Goal: Task Accomplishment & Management: Use online tool/utility

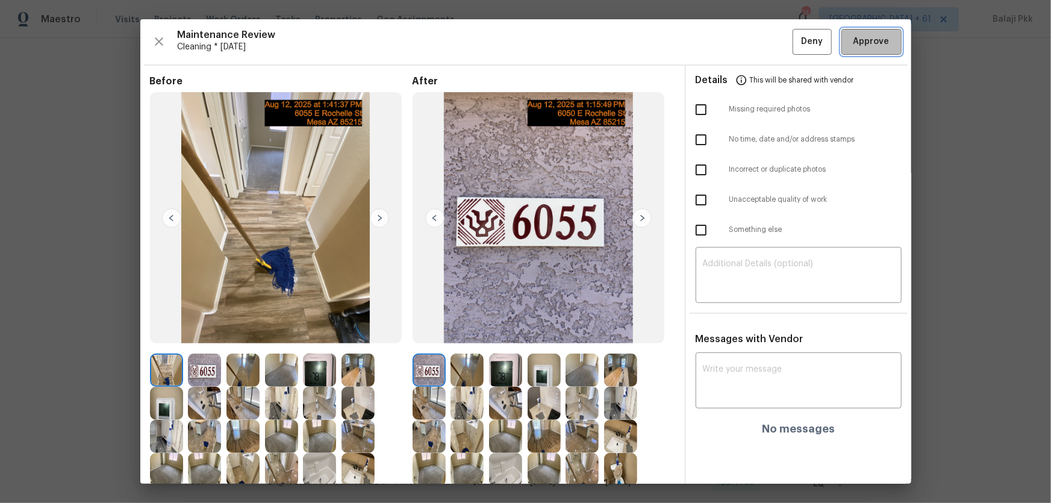
click at [880, 31] on button "Approve" at bounding box center [872, 42] width 60 height 26
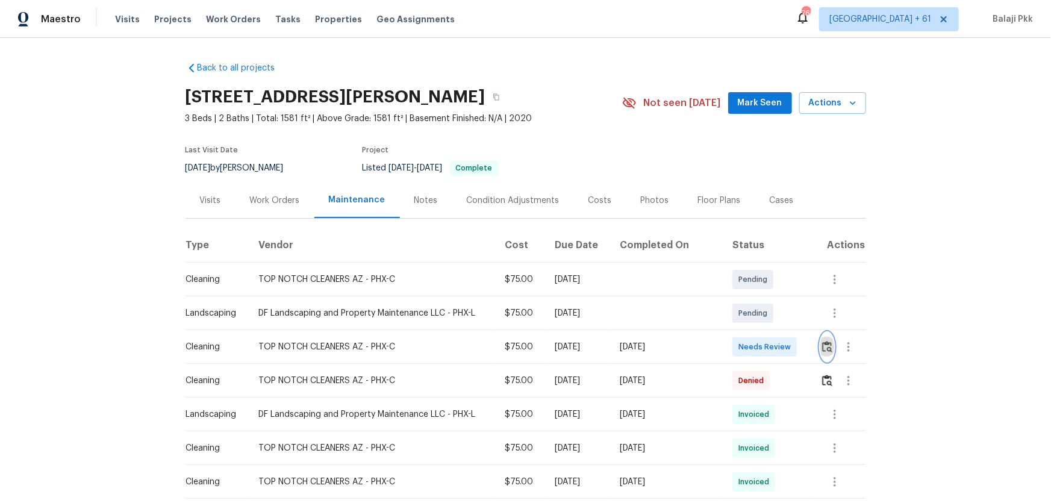
click at [822, 353] on button "button" at bounding box center [827, 347] width 14 height 29
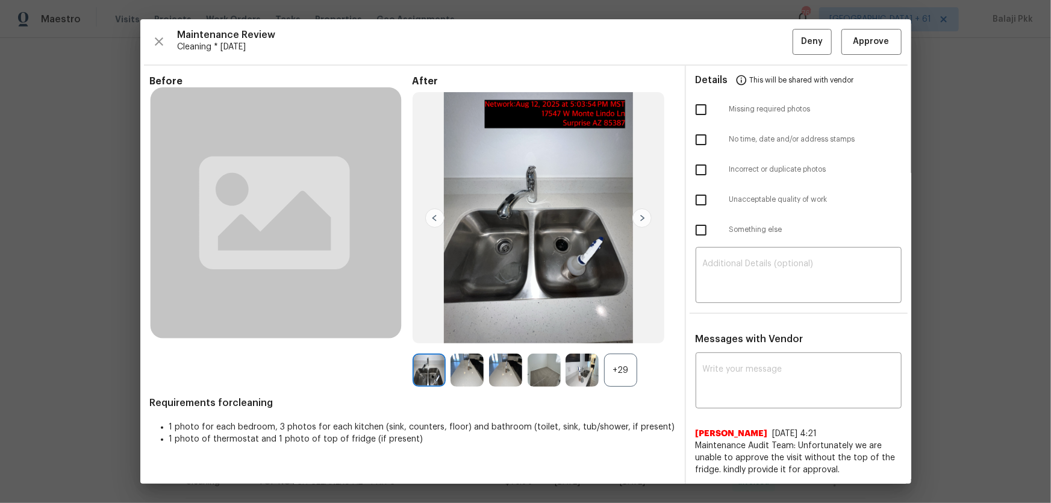
drag, startPoint x: 614, startPoint y: 369, endPoint x: 507, endPoint y: 317, distance: 118.8
click at [614, 369] on div "+29" at bounding box center [620, 370] width 33 height 33
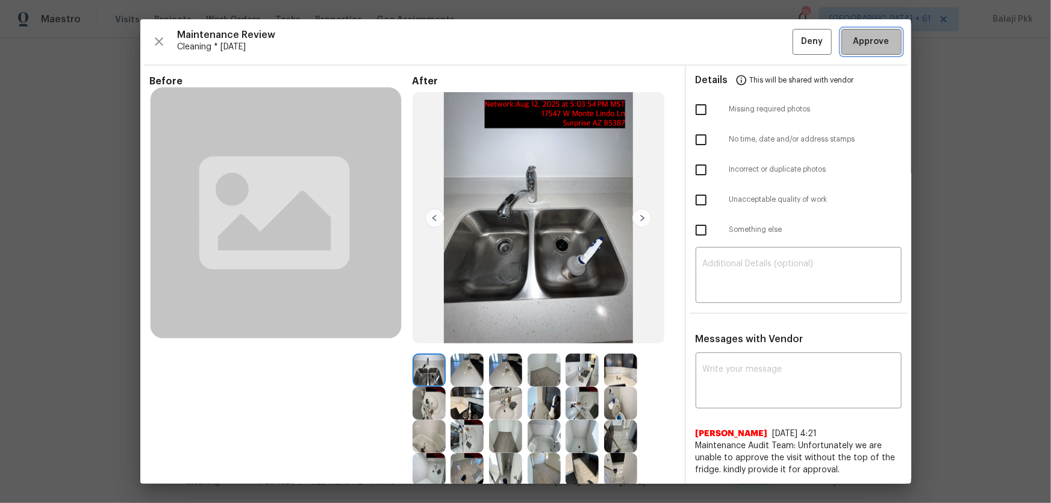
click at [850, 32] on button "Approve" at bounding box center [872, 42] width 60 height 26
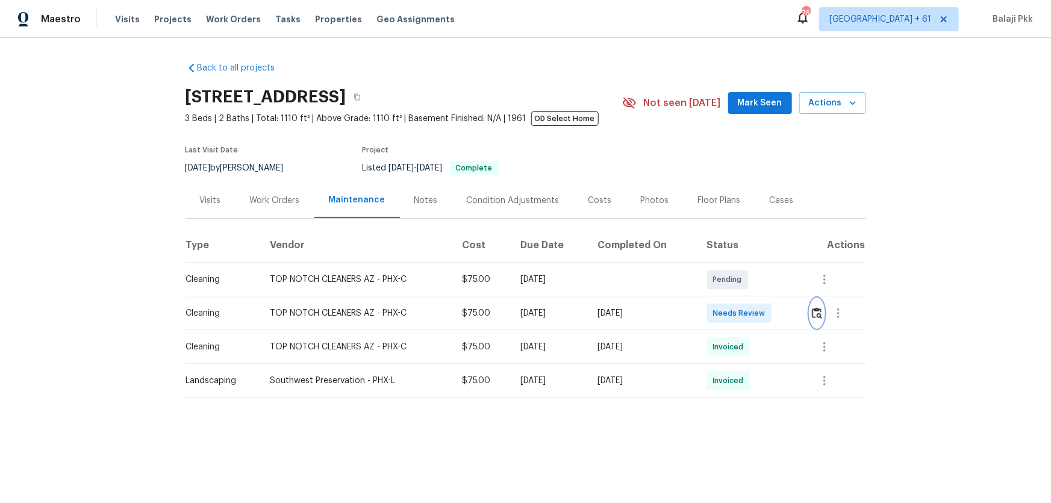
click at [812, 316] on img "button" at bounding box center [817, 312] width 10 height 11
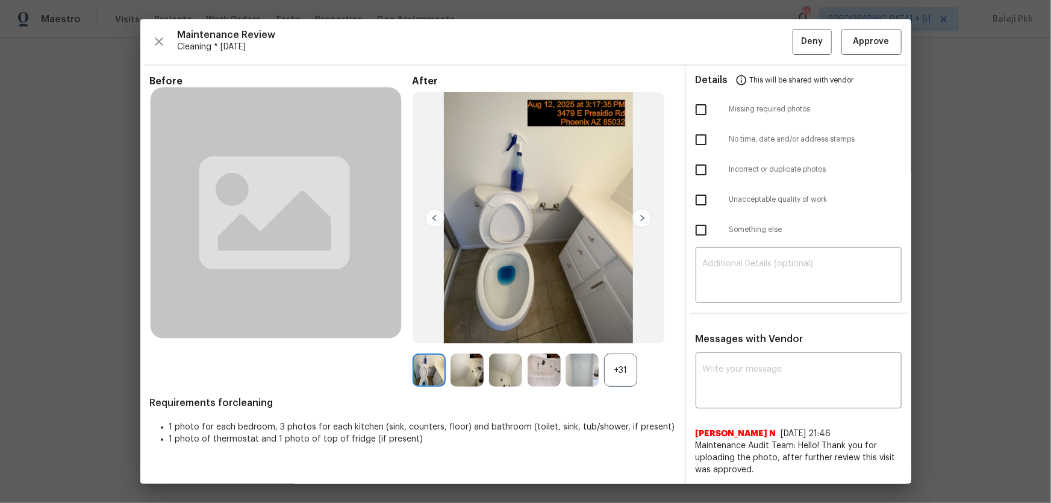
drag, startPoint x: 624, startPoint y: 368, endPoint x: 586, endPoint y: 273, distance: 102.7
click at [623, 362] on div "+31" at bounding box center [620, 370] width 33 height 33
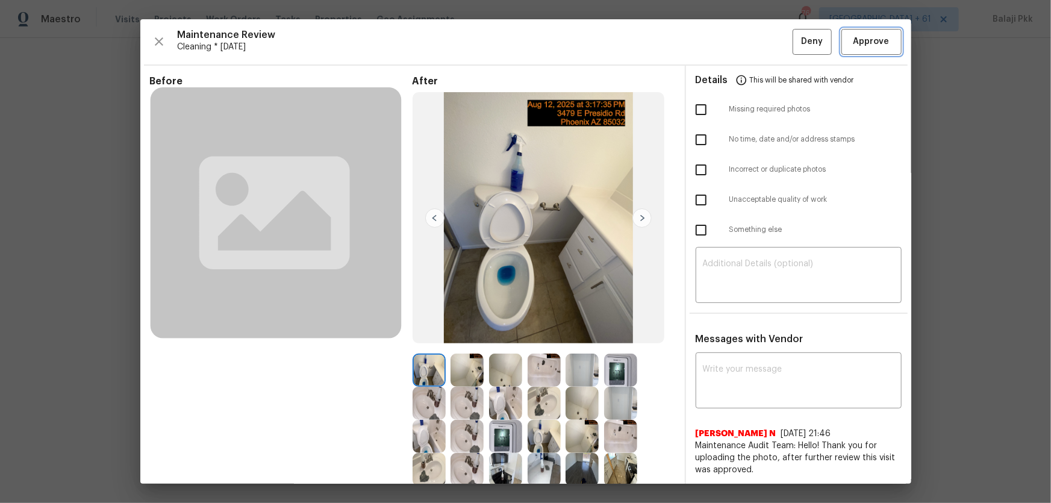
click at [822, 36] on span "Approve" at bounding box center [872, 41] width 36 height 15
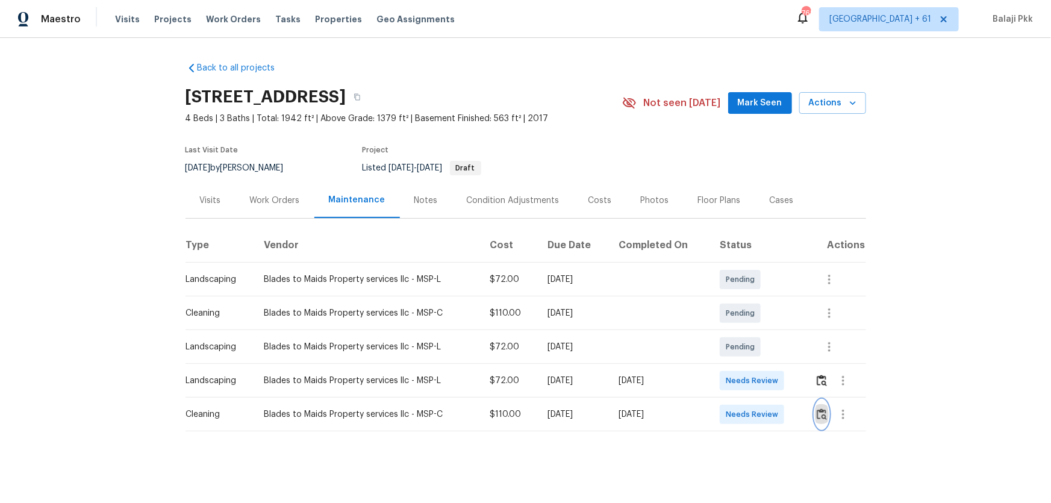
click at [817, 365] on img "button" at bounding box center [822, 413] width 10 height 11
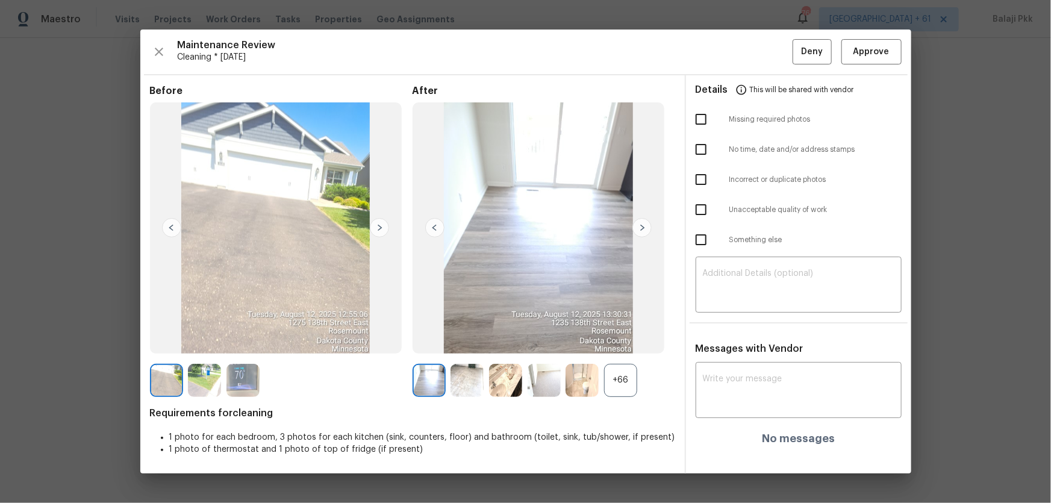
click at [627, 365] on div "+66" at bounding box center [620, 380] width 33 height 33
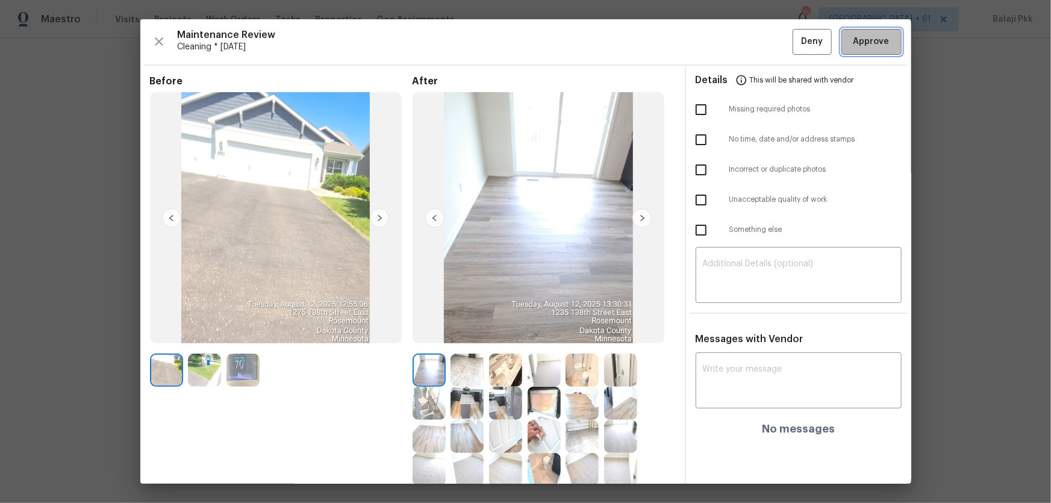
click at [822, 46] on span "Approve" at bounding box center [872, 41] width 36 height 15
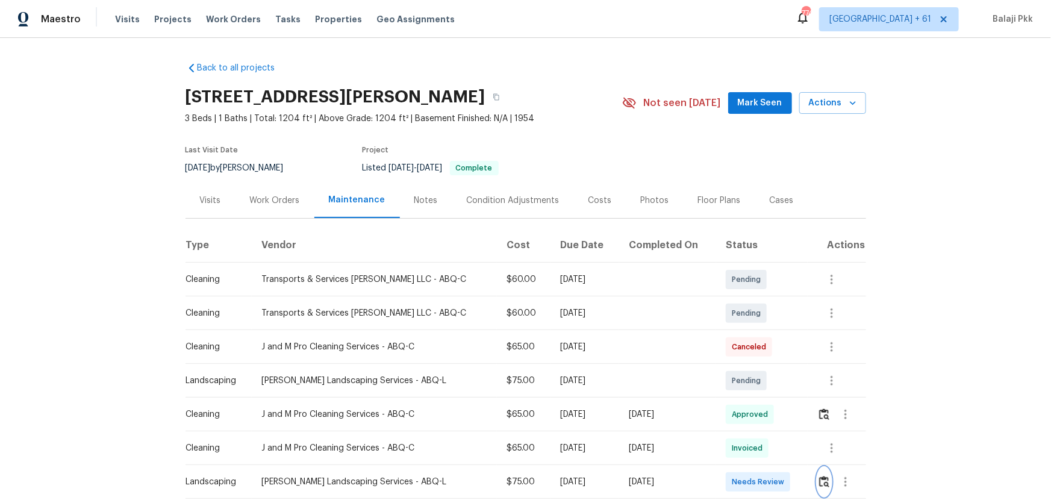
click at [748, 332] on img "button" at bounding box center [824, 481] width 10 height 11
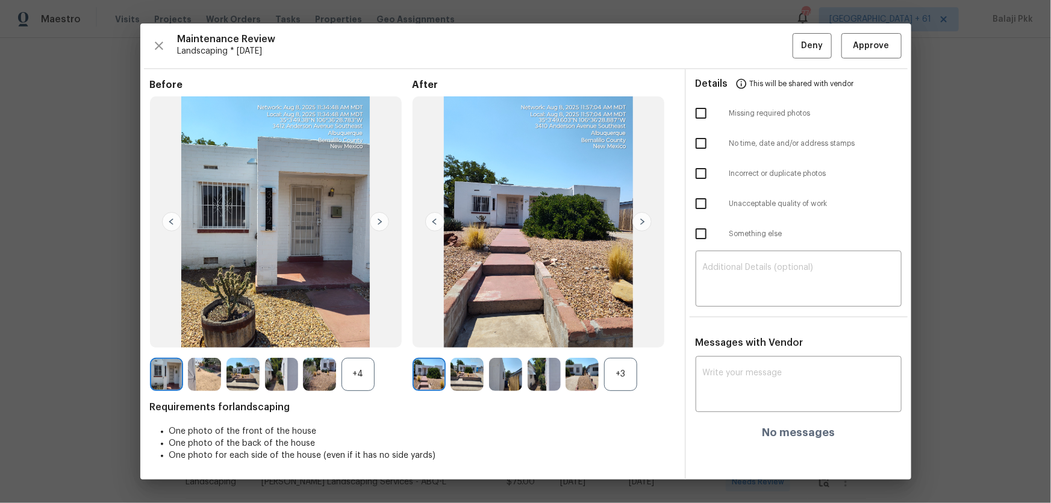
click at [626, 332] on div "+3" at bounding box center [620, 374] width 33 height 33
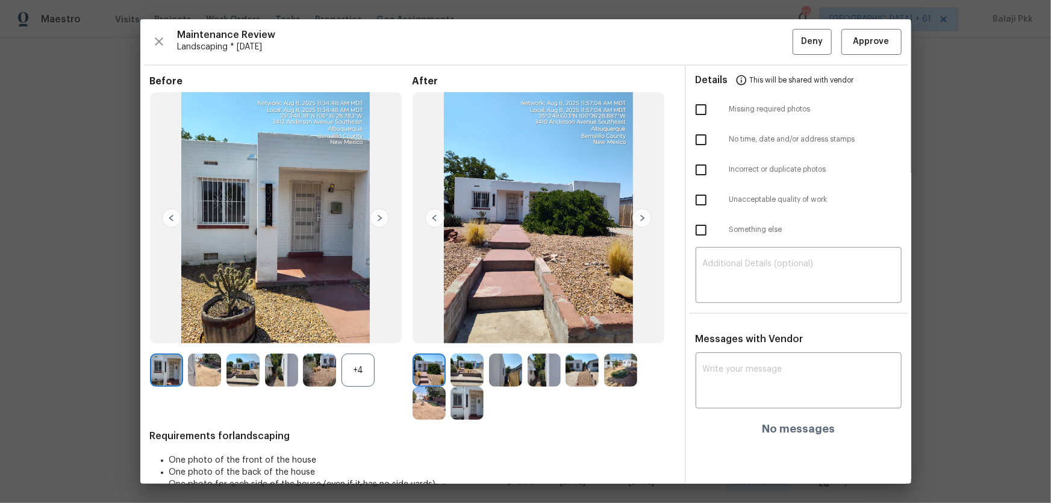
drag, startPoint x: 361, startPoint y: 370, endPoint x: 325, endPoint y: 310, distance: 69.7
click at [357, 332] on div "+4" at bounding box center [358, 370] width 33 height 33
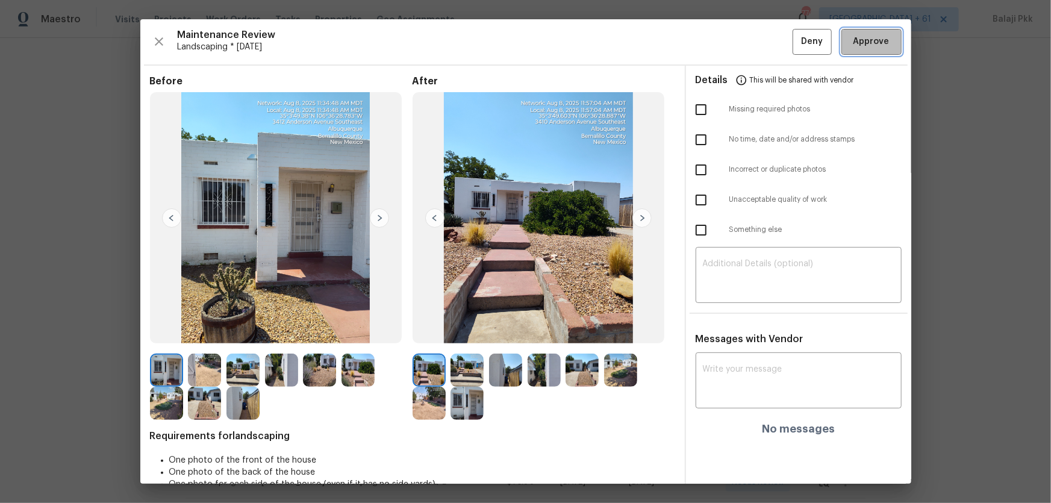
click at [748, 43] on span "Approve" at bounding box center [872, 41] width 36 height 15
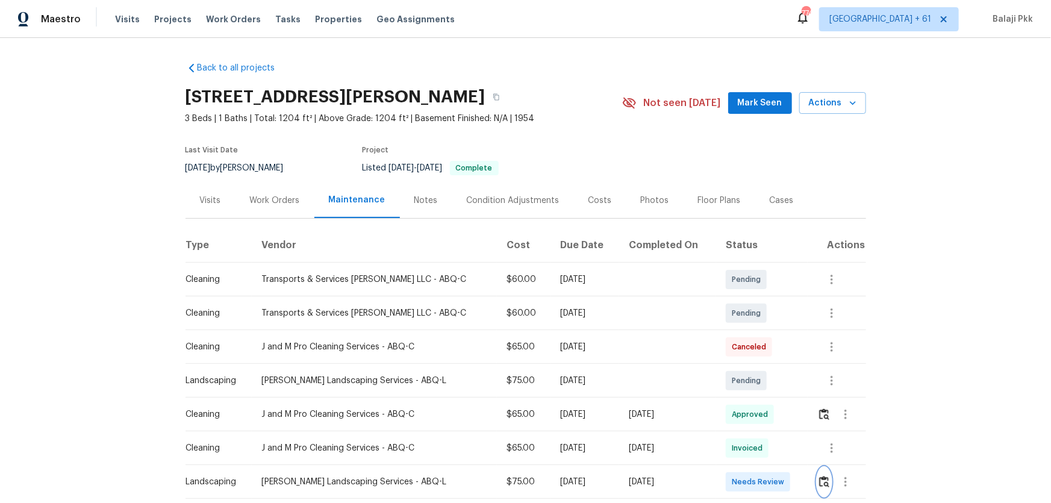
scroll to position [1, 0]
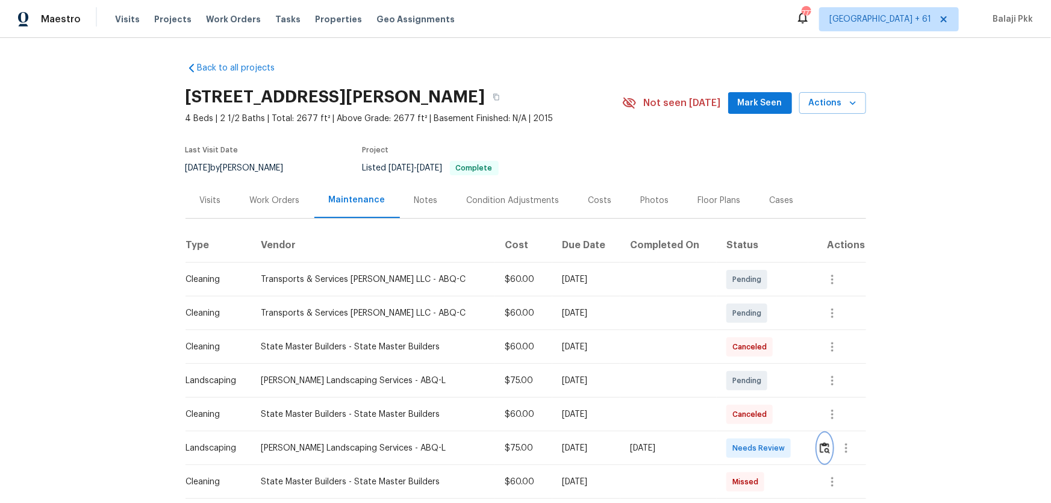
click at [748, 332] on img "button" at bounding box center [825, 447] width 10 height 11
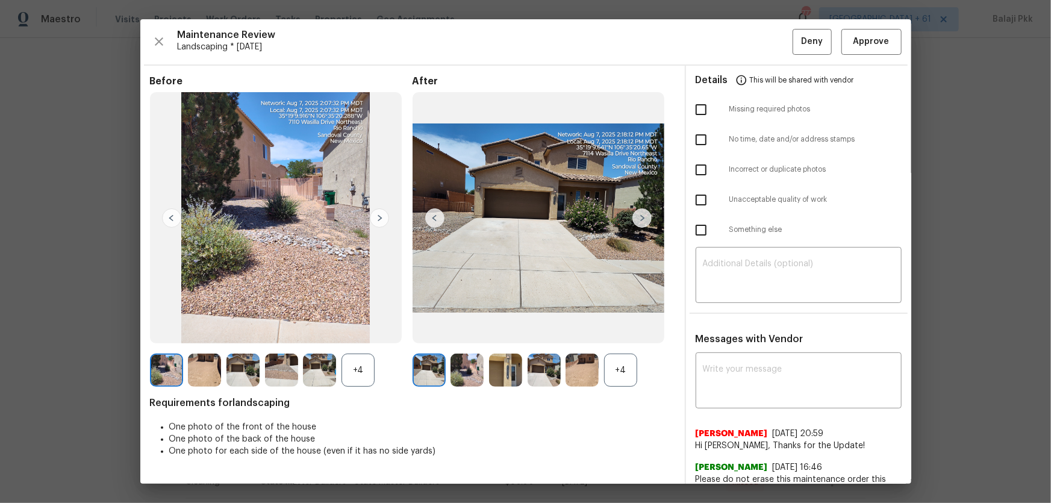
click at [628, 332] on div "+4" at bounding box center [620, 370] width 33 height 33
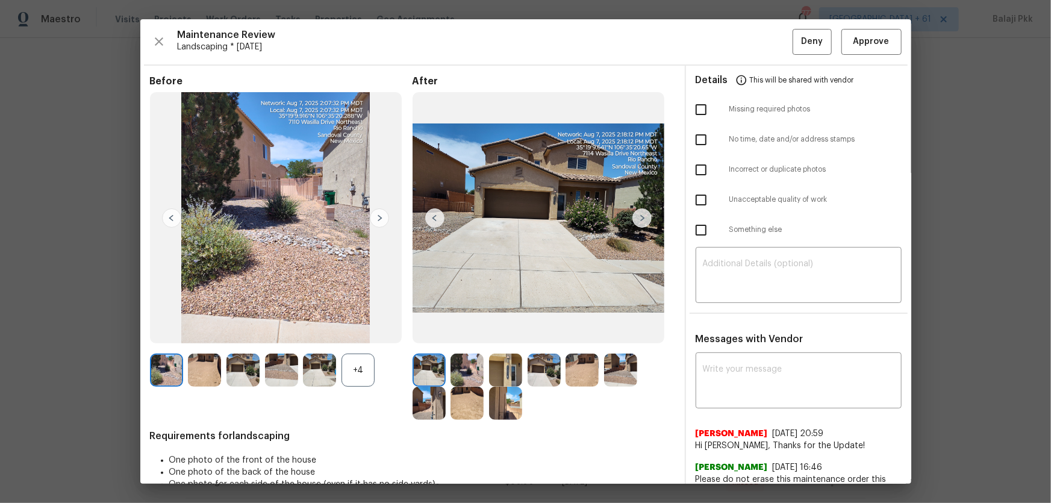
click at [354, 332] on div "+4" at bounding box center [358, 370] width 33 height 33
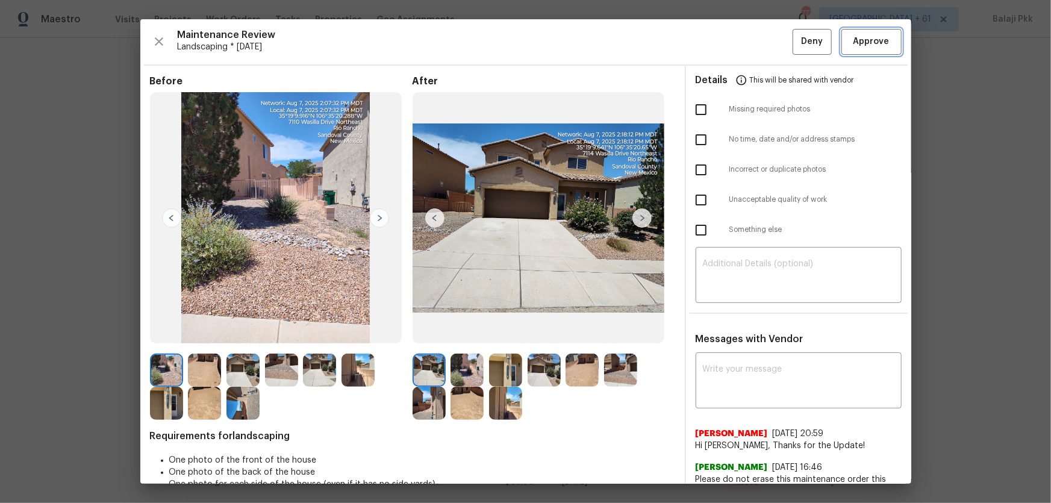
click at [748, 32] on button "Approve" at bounding box center [872, 42] width 60 height 26
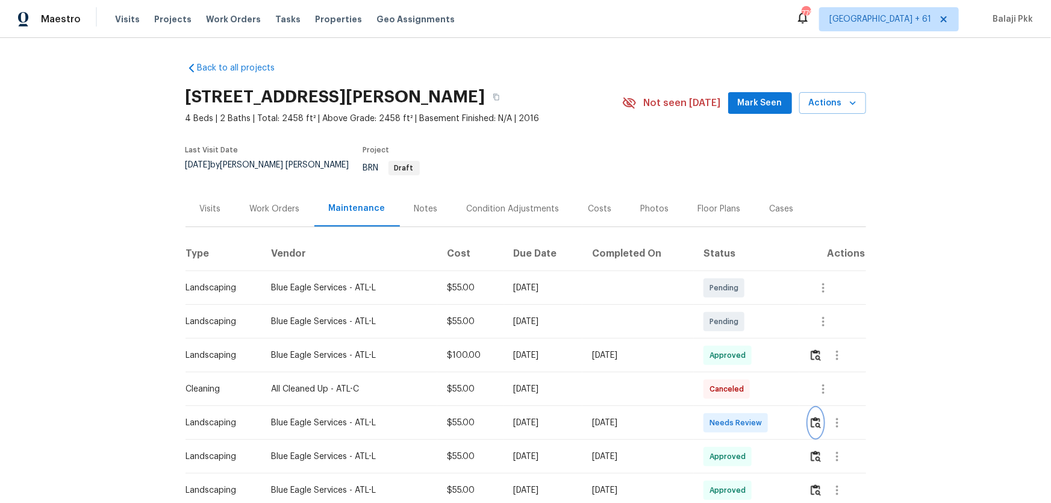
click at [748, 332] on img "button" at bounding box center [816, 422] width 10 height 11
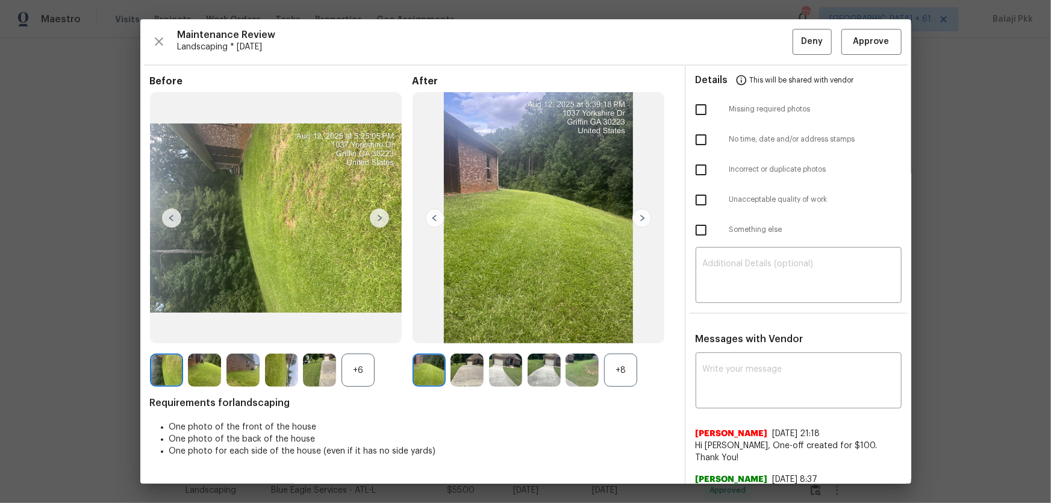
click at [619, 332] on div "+8" at bounding box center [620, 370] width 33 height 33
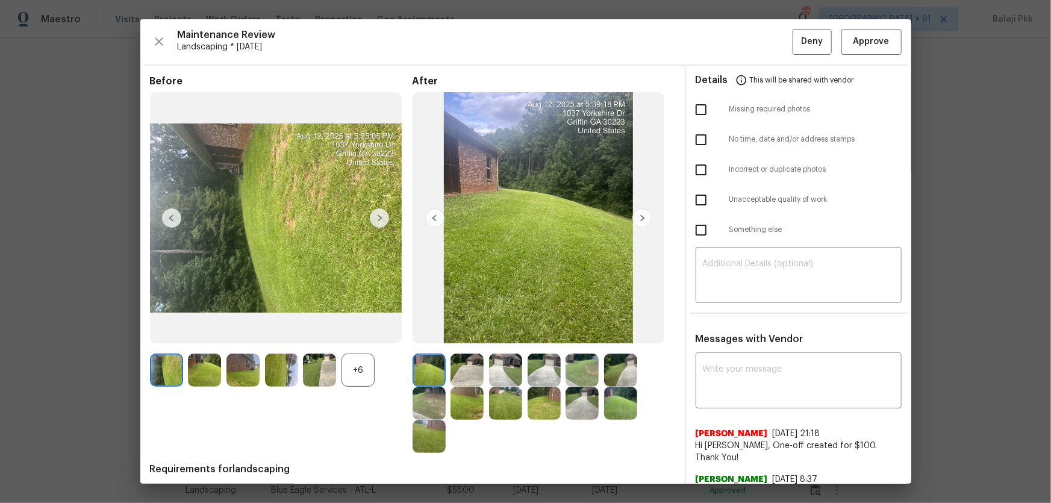
click at [354, 332] on div "+6" at bounding box center [358, 370] width 33 height 33
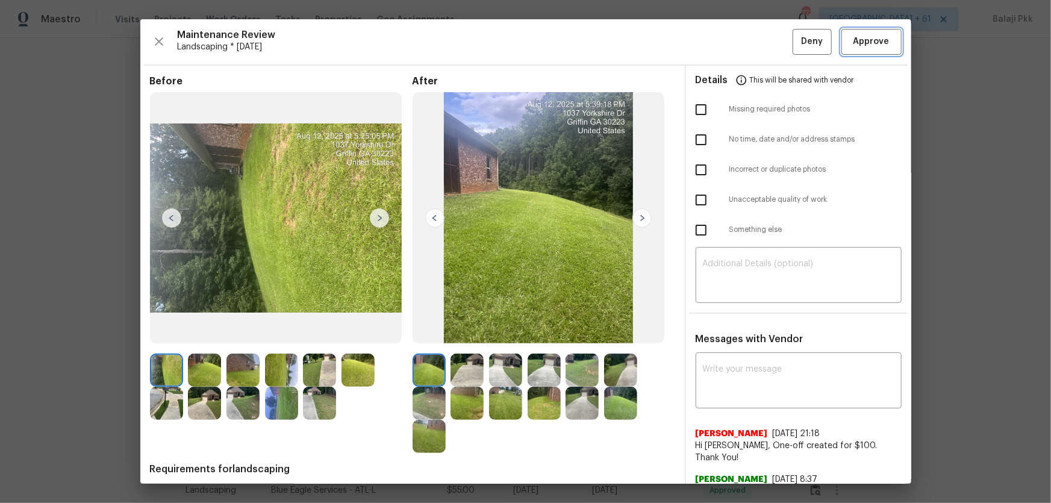
click at [748, 43] on span "Approve" at bounding box center [872, 41] width 36 height 15
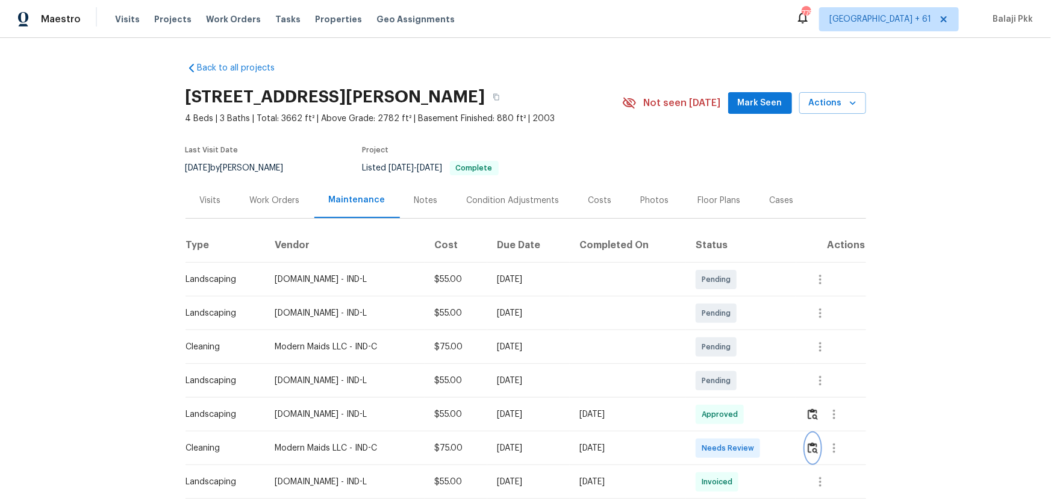
click at [748, 332] on img "button" at bounding box center [813, 447] width 10 height 11
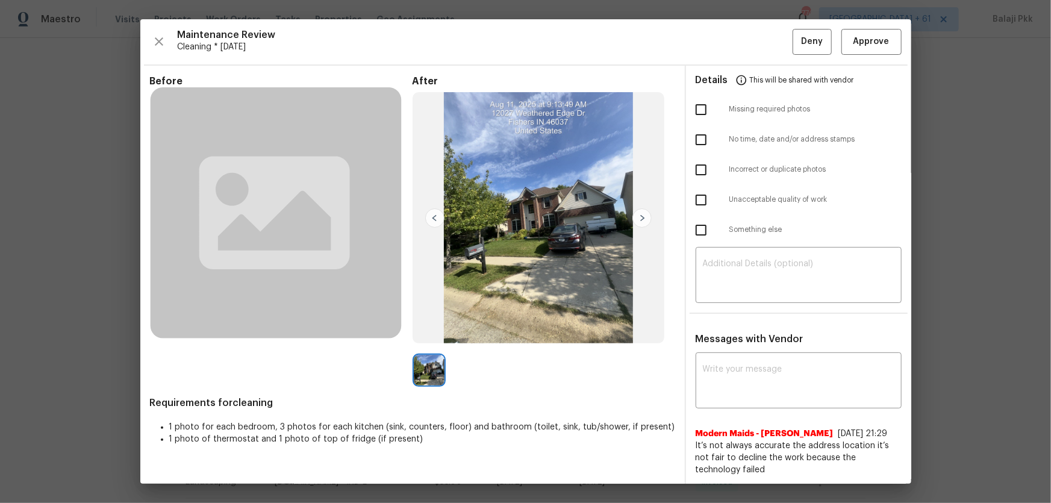
click at [696, 170] on input "checkbox" at bounding box center [701, 169] width 25 height 25
checkbox input "true"
click at [748, 266] on textarea at bounding box center [799, 277] width 192 height 34
paste textarea "Maintenance Audit Team: Hello! Unfortunately this Cleaning visit completed on 0…"
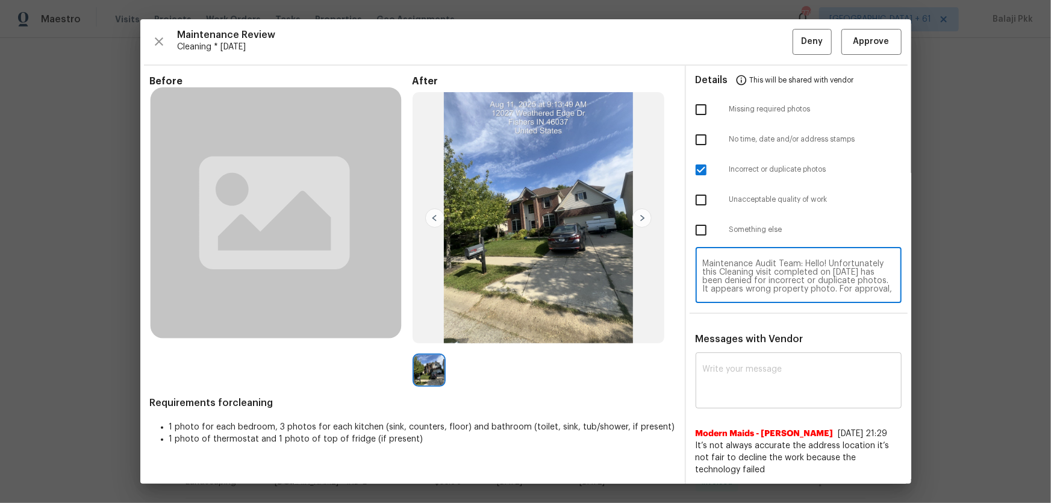
scroll to position [50, 0]
type textarea "Maintenance Audit Team: Hello! Unfortunately this Cleaning visit completed on 0…"
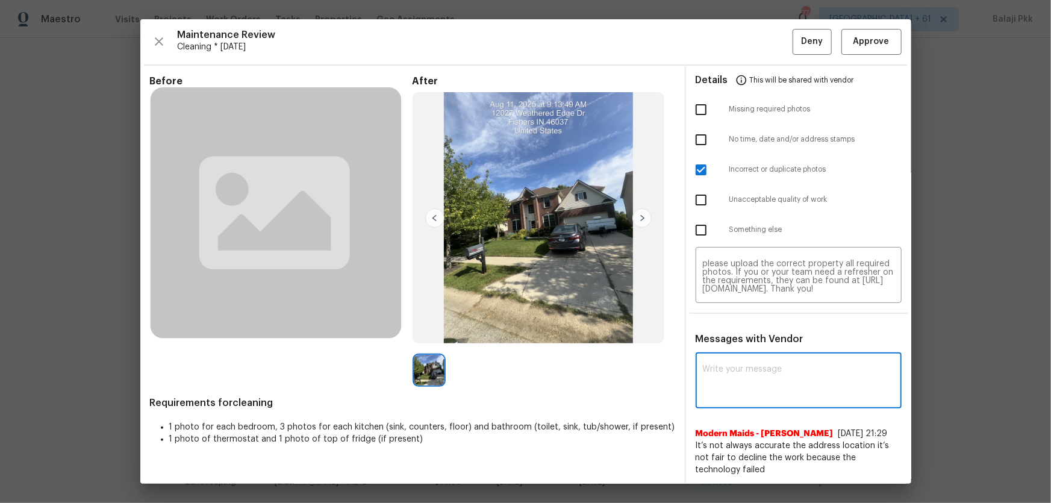
click at [748, 332] on textarea at bounding box center [799, 382] width 192 height 34
paste textarea "Maintenance Audit Team: Hello! Unfortunately this Cleaning visit completed on 0…"
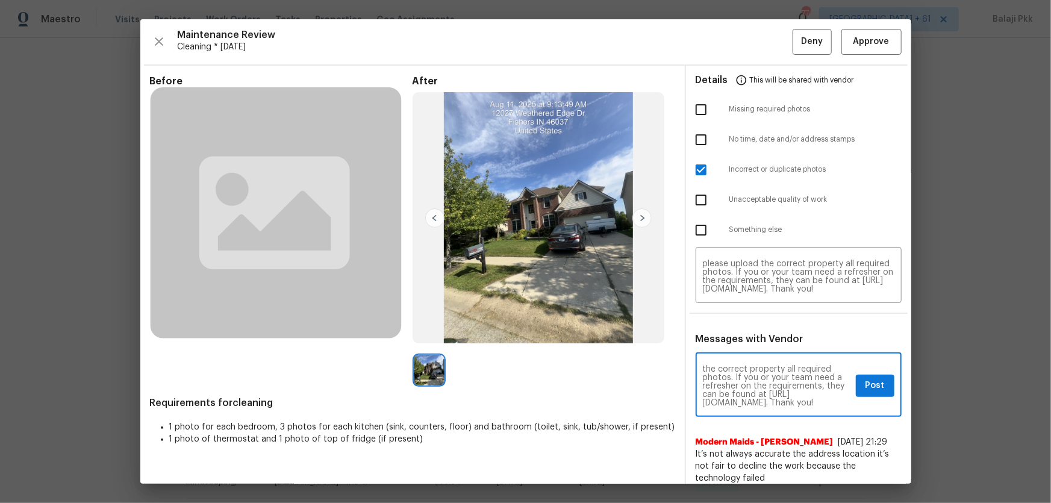
type textarea "Maintenance Audit Team: Hello! Unfortunately this Cleaning visit completed on 0…"
click at [748, 332] on span "Post" at bounding box center [875, 385] width 19 height 15
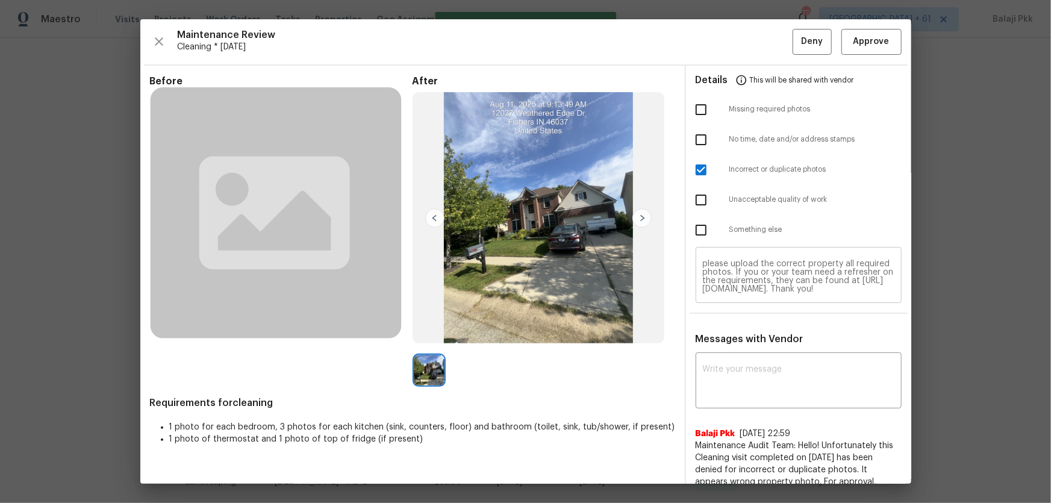
scroll to position [0, 0]
click at [748, 43] on span "Deny" at bounding box center [812, 41] width 22 height 15
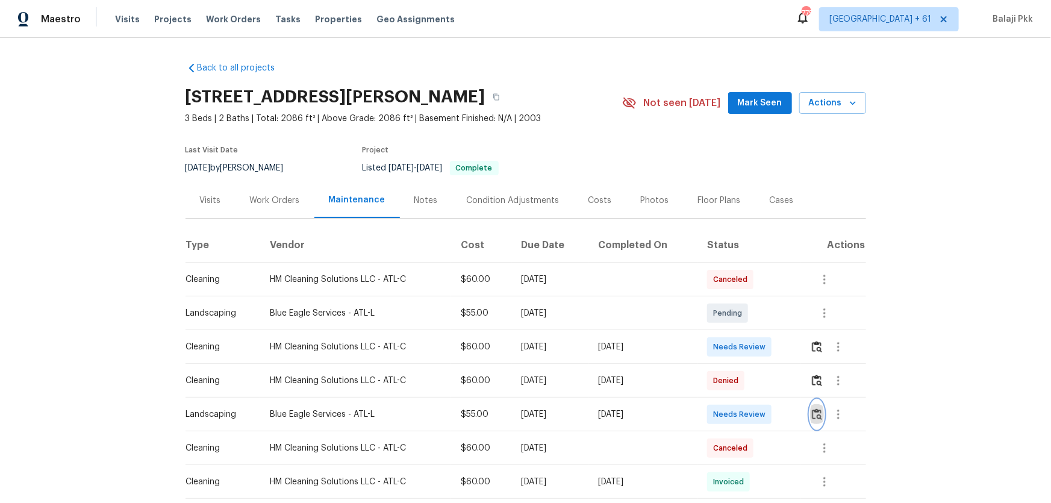
click at [748, 332] on img "button" at bounding box center [817, 413] width 10 height 11
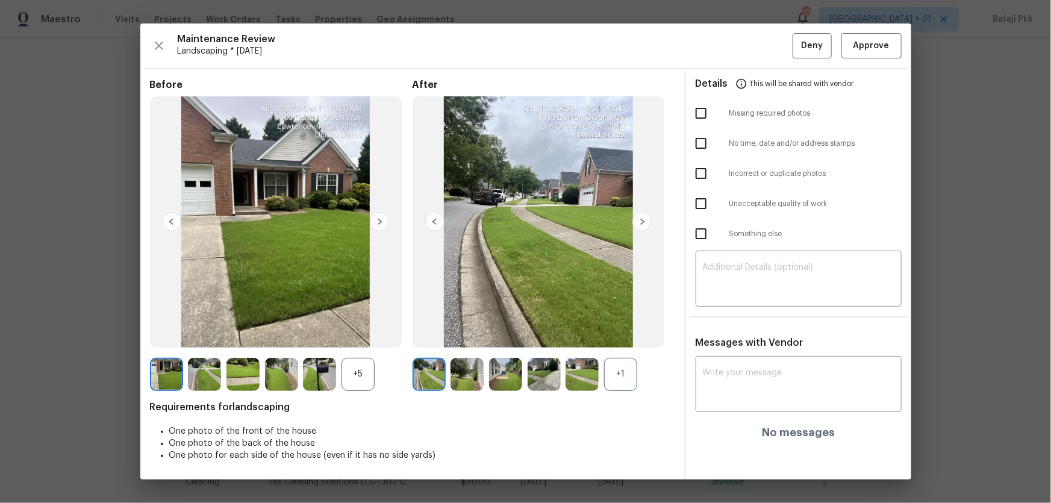
click at [623, 332] on div "+1" at bounding box center [620, 374] width 33 height 33
click at [363, 332] on div "+5" at bounding box center [358, 374] width 33 height 33
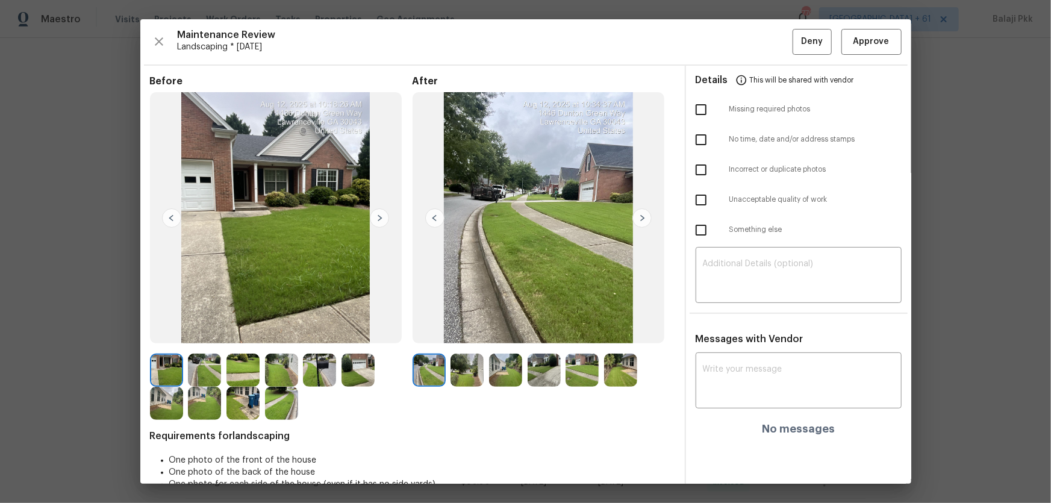
click at [689, 113] on input "checkbox" at bounding box center [701, 109] width 25 height 25
checkbox input "true"
click at [620, 39] on span "Maintenance Review" at bounding box center [485, 35] width 615 height 12
drag, startPoint x: 761, startPoint y: 296, endPoint x: 777, endPoint y: 293, distance: 16.1
click at [748, 296] on div "​" at bounding box center [799, 276] width 206 height 53
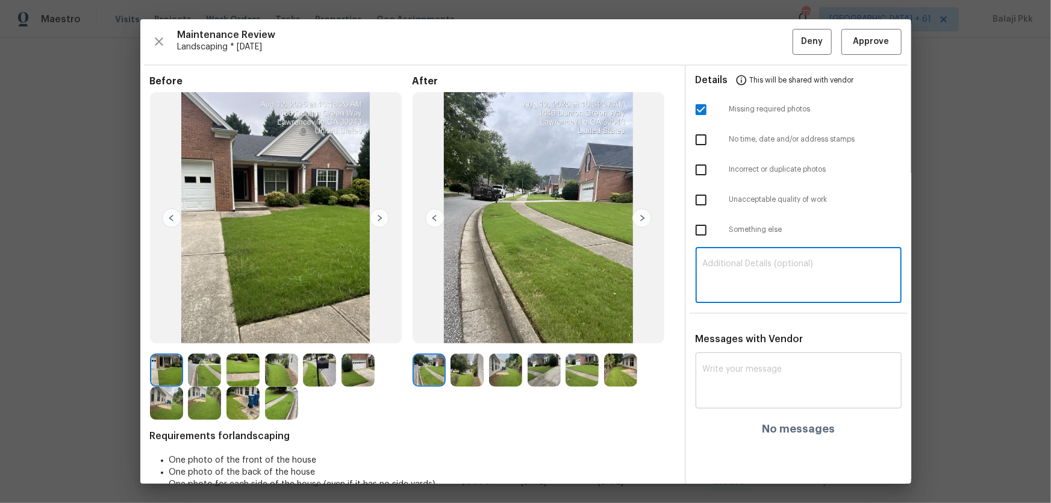
paste textarea "Maintenance Audit Team: Hello! Unfortunately, this Landscaping visit completed …"
type textarea "Maintenance Audit Team: Hello! Unfortunately, this Landscaping visit completed …"
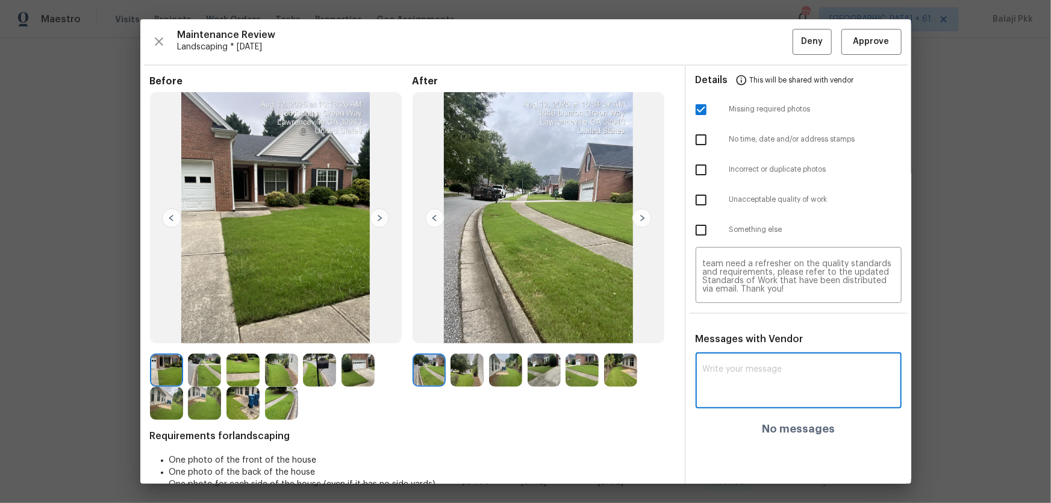
click at [748, 332] on textarea at bounding box center [799, 382] width 192 height 34
paste textarea "Maintenance Audit Team: Hello! Unfortunately, this Landscaping visit completed …"
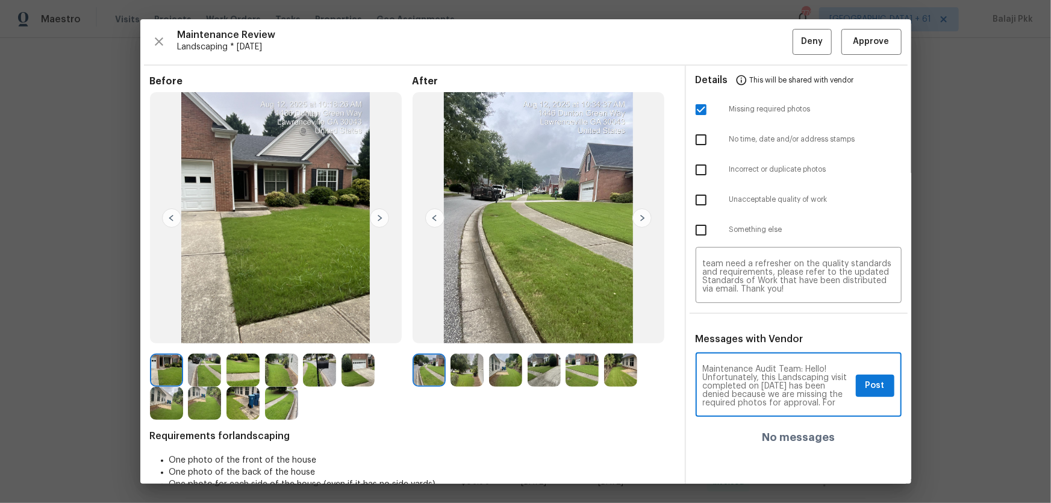
scroll to position [135, 0]
type textarea "Maintenance Audit Team: Hello! Unfortunately, this Landscaping visit completed …"
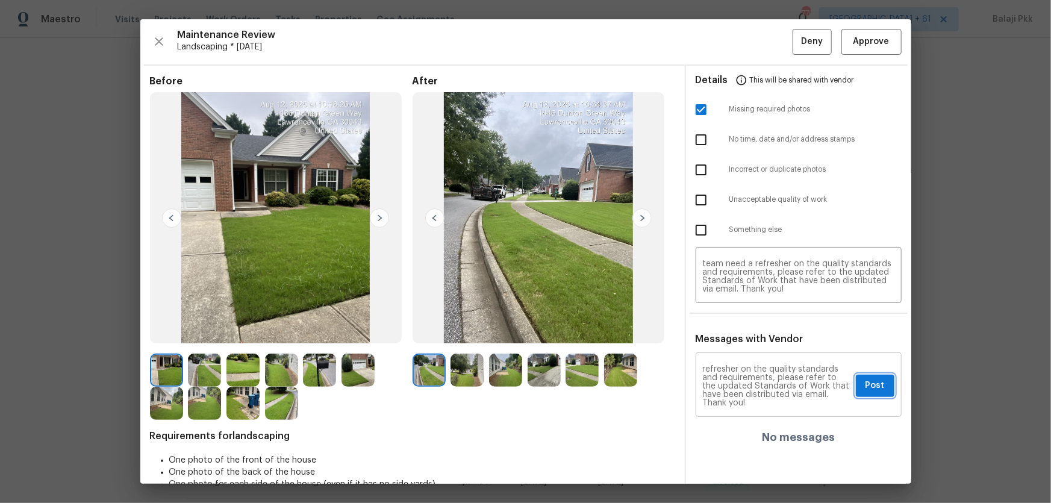
click at [748, 332] on span "Post" at bounding box center [875, 385] width 19 height 15
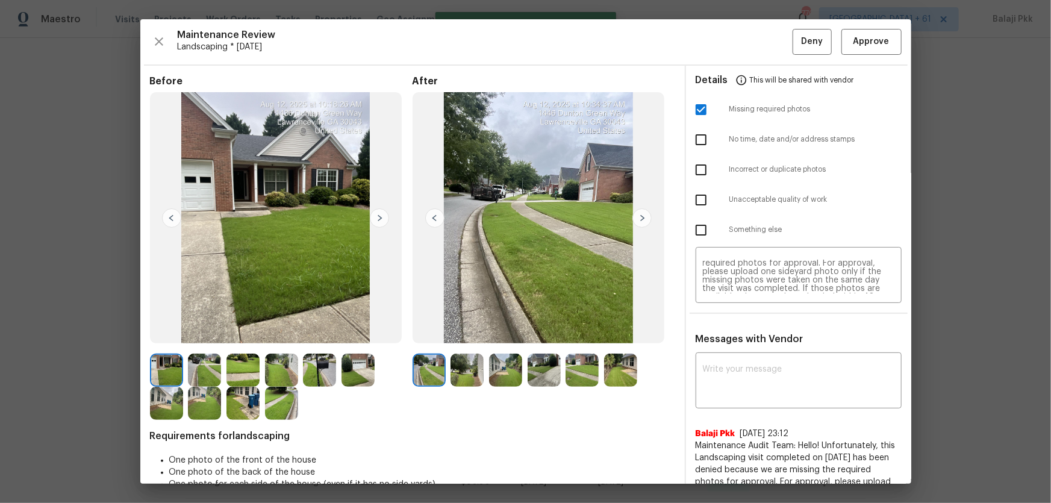
scroll to position [0, 0]
click at [748, 49] on button "Deny" at bounding box center [812, 42] width 39 height 26
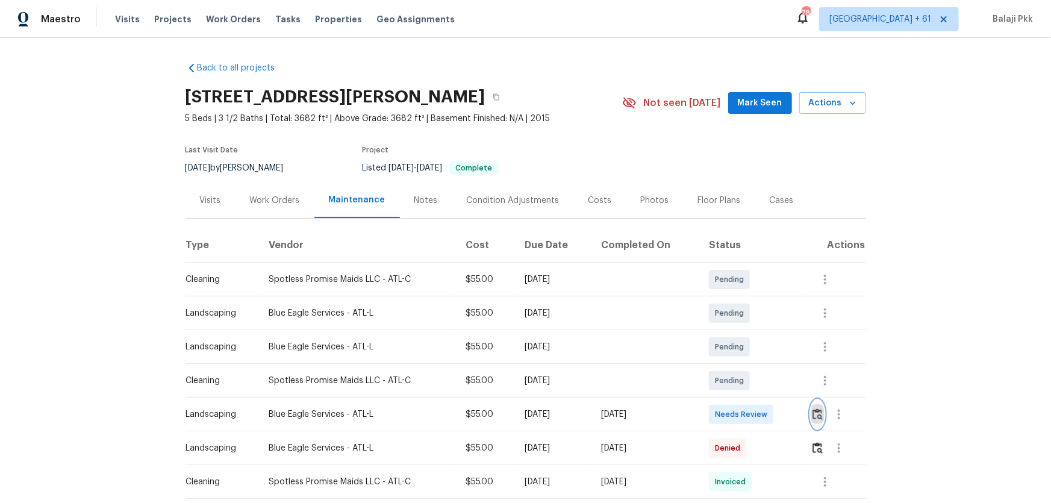
click at [748, 332] on img "button" at bounding box center [818, 413] width 10 height 11
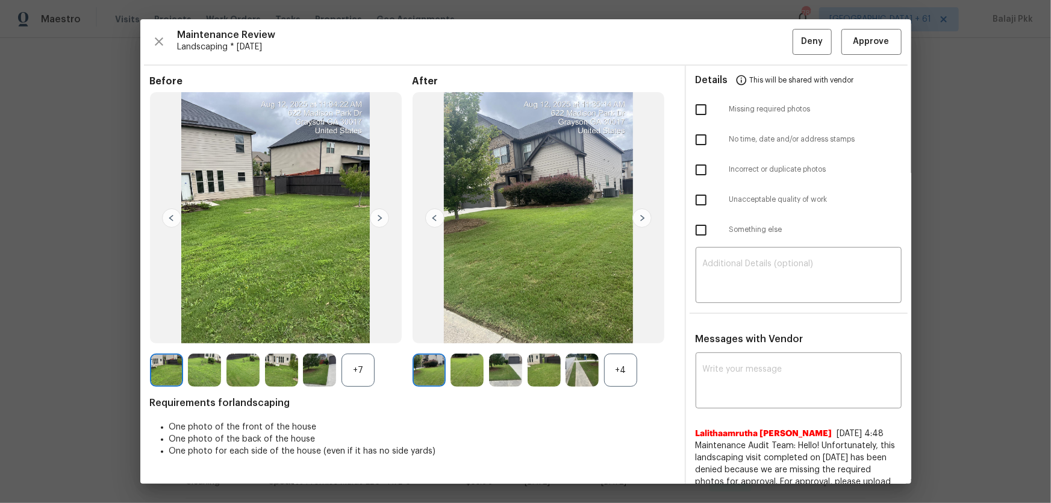
click at [620, 332] on div "+4" at bounding box center [620, 370] width 33 height 33
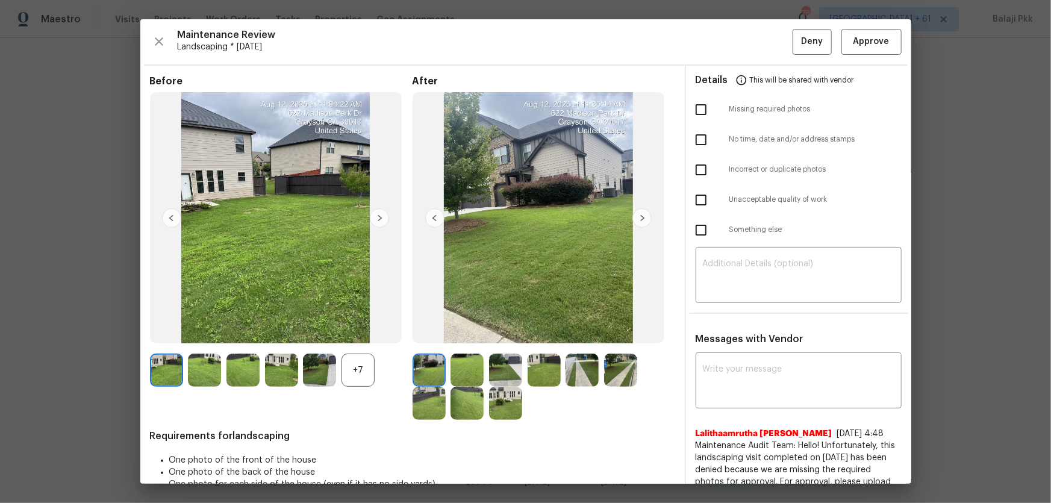
click at [358, 332] on div "+7" at bounding box center [358, 370] width 33 height 33
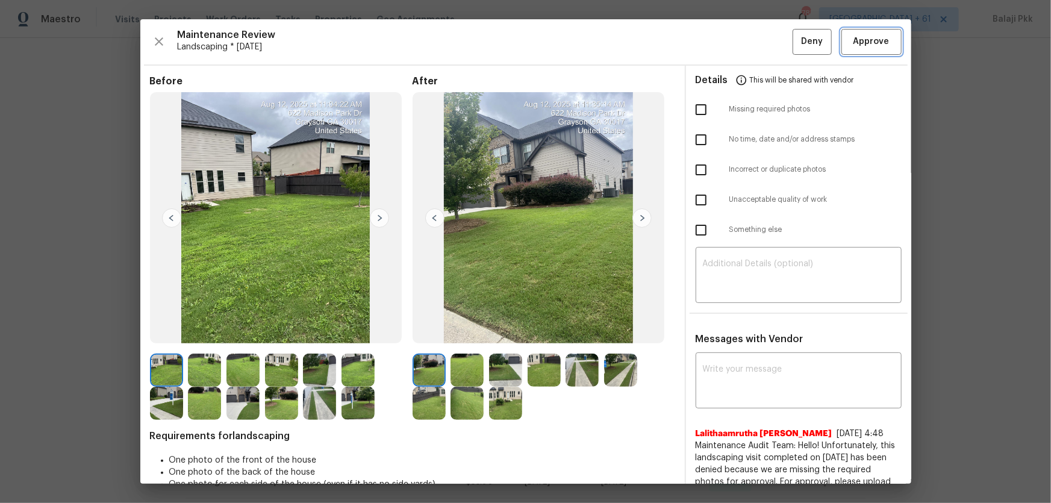
click at [748, 49] on button "Approve" at bounding box center [872, 42] width 60 height 26
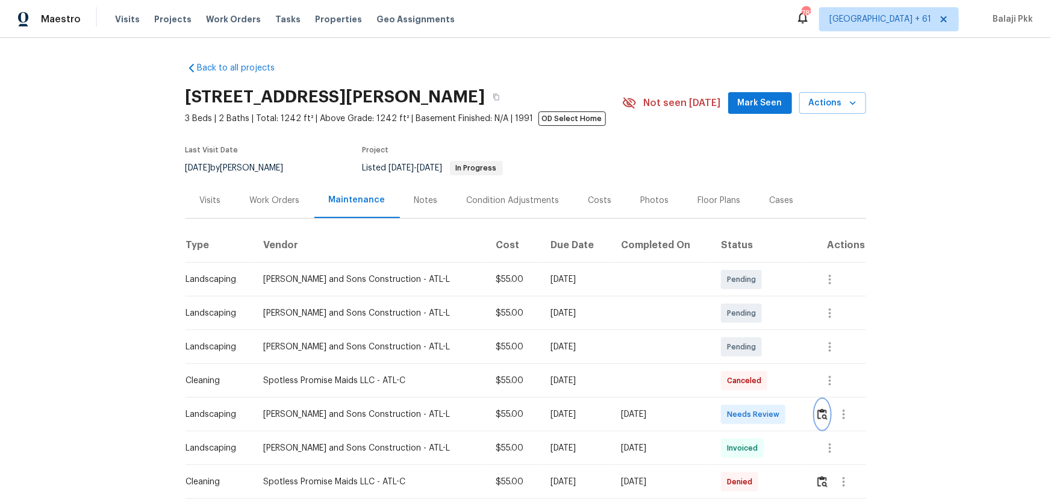
click at [748, 332] on img "button" at bounding box center [822, 413] width 10 height 11
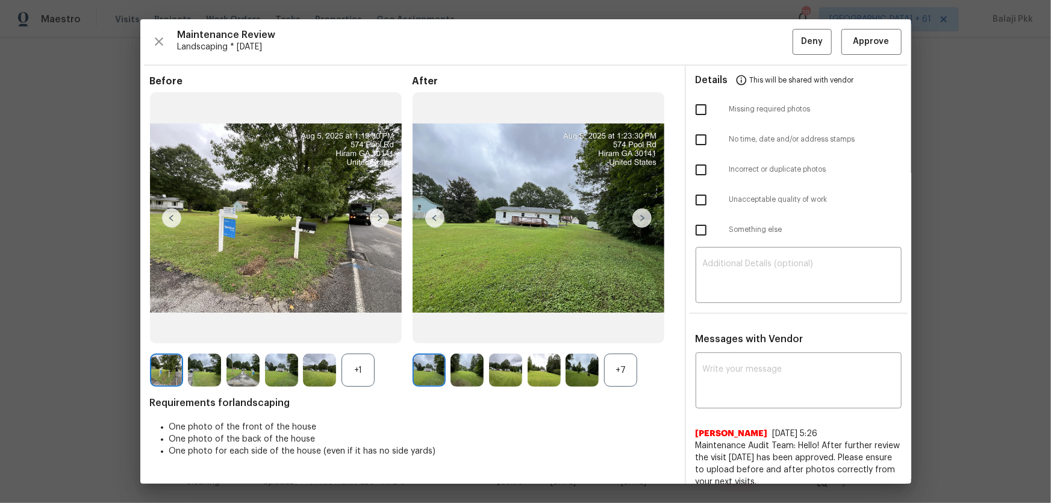
click at [615, 332] on div "+7" at bounding box center [620, 370] width 33 height 33
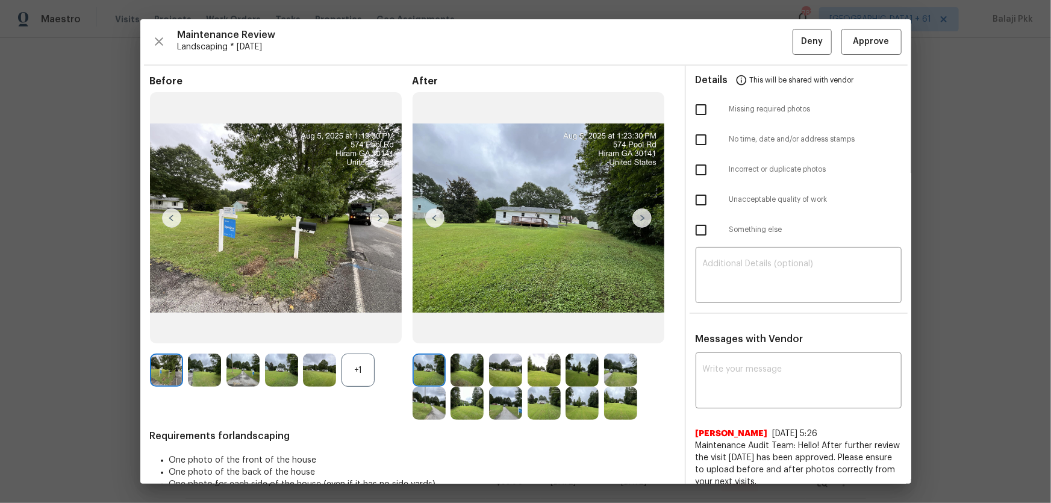
click at [372, 332] on div "+1" at bounding box center [358, 370] width 33 height 33
click at [748, 43] on span "Approve" at bounding box center [872, 41] width 36 height 15
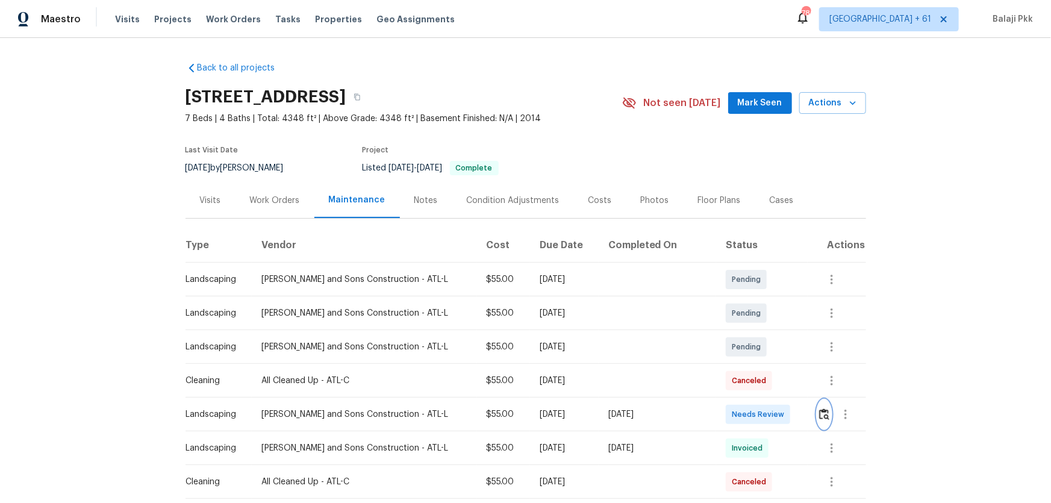
click at [748, 332] on img "button" at bounding box center [824, 413] width 10 height 11
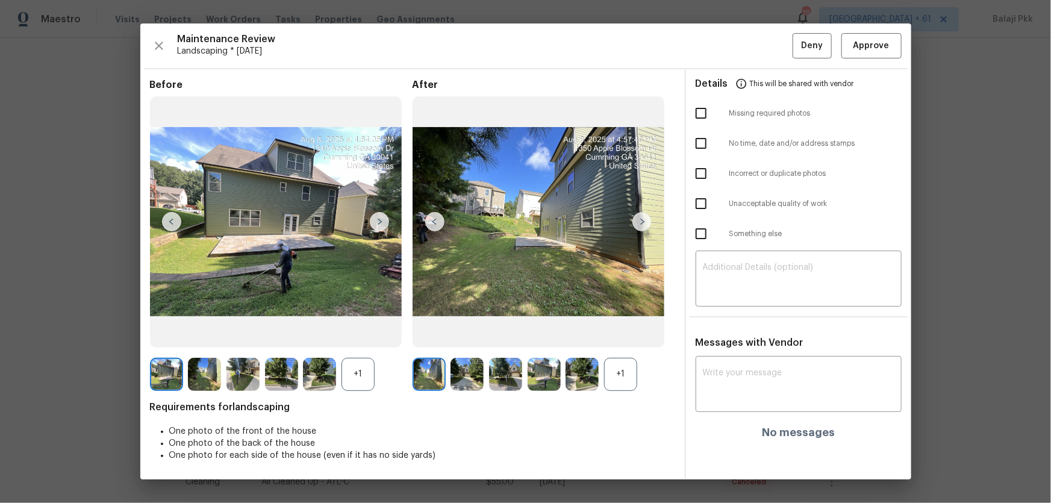
click at [612, 332] on div "+1" at bounding box center [620, 374] width 33 height 33
click at [348, 332] on div "+1" at bounding box center [358, 374] width 33 height 33
click at [748, 45] on span "Approve" at bounding box center [872, 46] width 36 height 15
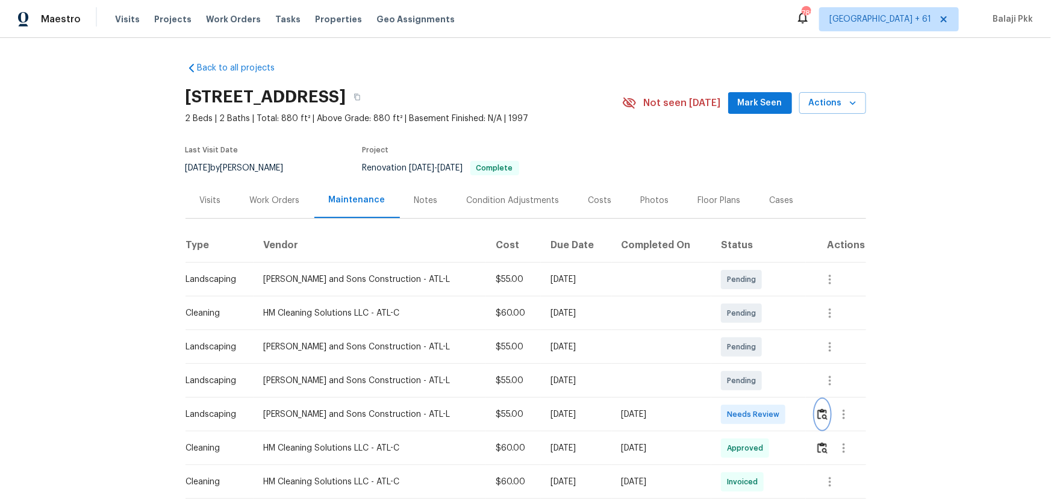
click at [748, 332] on img "button" at bounding box center [822, 413] width 10 height 11
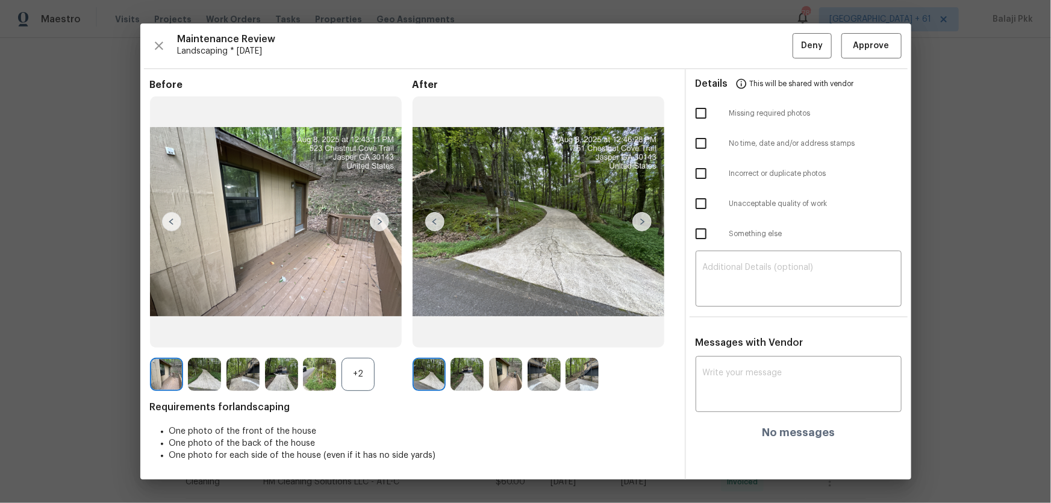
click at [353, 332] on div "+2" at bounding box center [358, 374] width 33 height 33
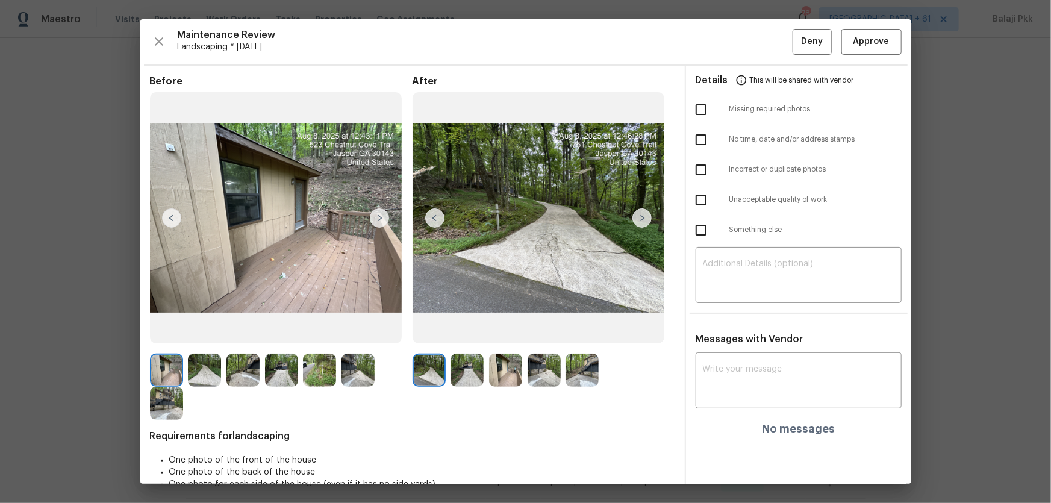
click at [748, 42] on div "Maintenance Review Landscaping * Mon, Aug 04 Deny Approve Before After Requirem…" at bounding box center [525, 251] width 771 height 464
click at [748, 42] on button "Approve" at bounding box center [872, 42] width 60 height 26
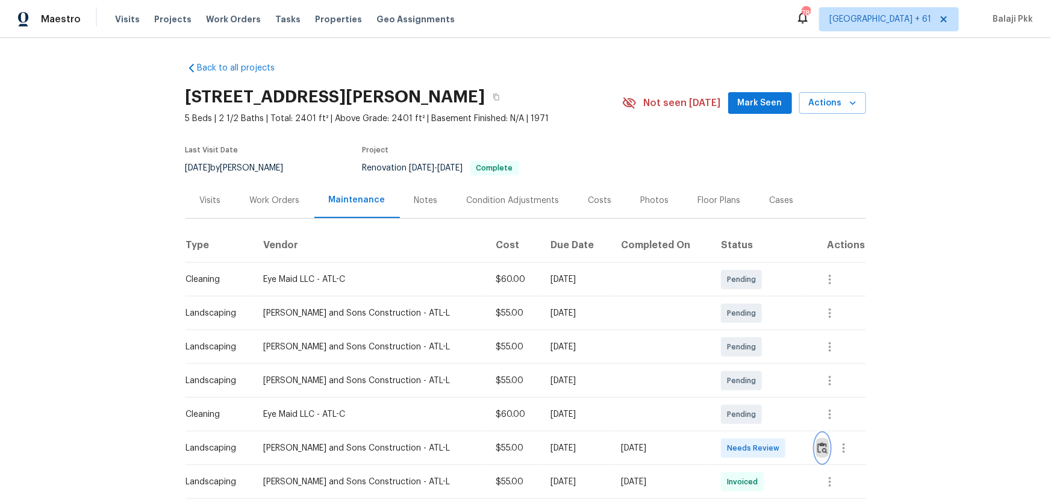
click at [748, 332] on button "button" at bounding box center [823, 448] width 14 height 29
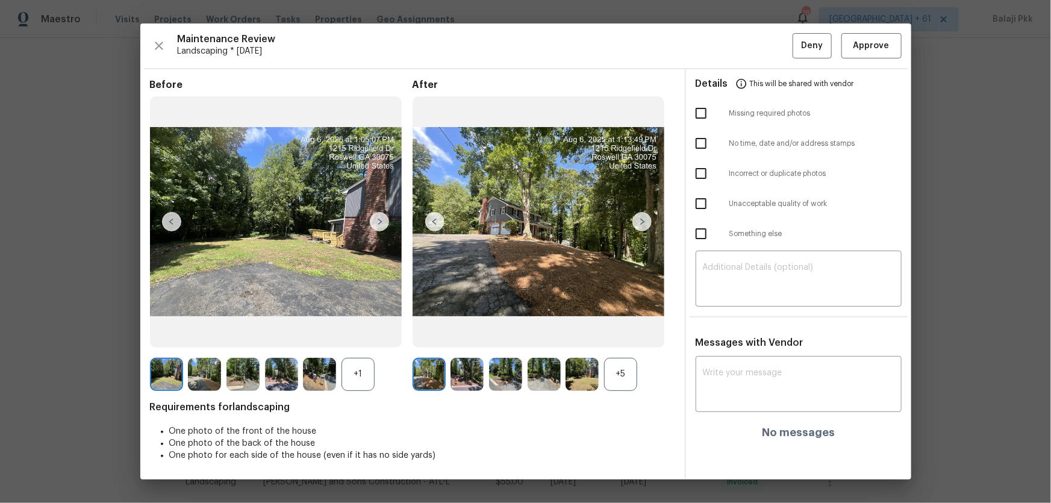
click at [630, 332] on div "+5" at bounding box center [620, 374] width 33 height 33
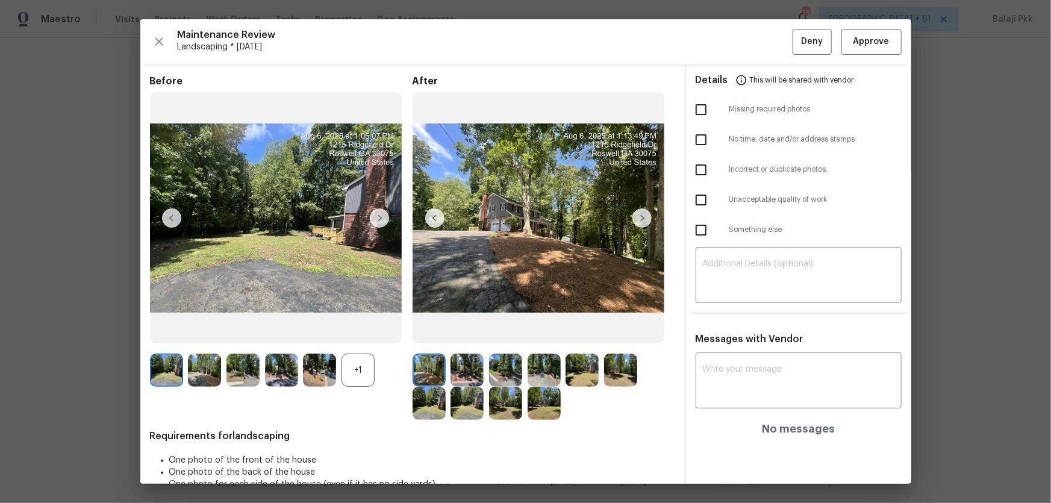
click at [354, 332] on div "+1" at bounding box center [358, 370] width 33 height 33
click at [748, 47] on span "Approve" at bounding box center [872, 41] width 36 height 15
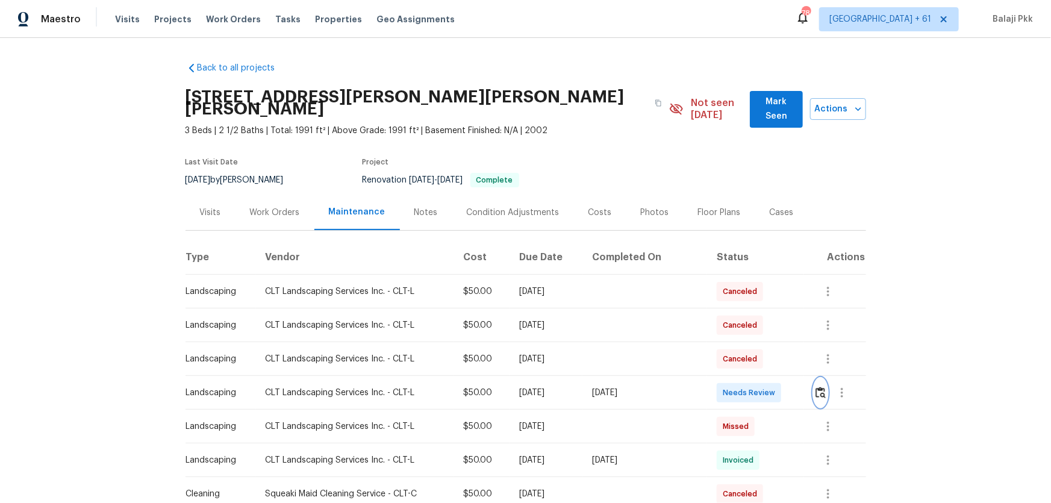
click at [814, 365] on button "button" at bounding box center [821, 392] width 14 height 29
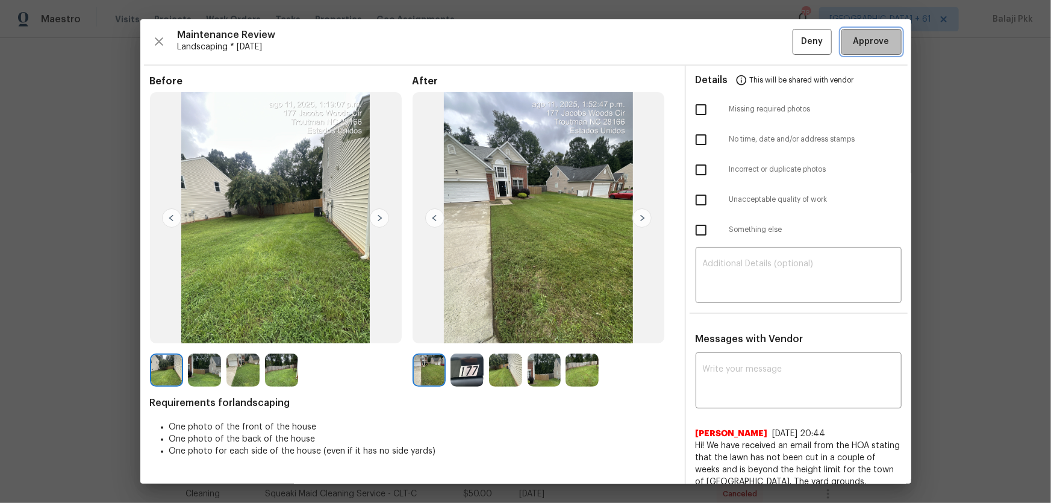
click at [822, 49] on button "Approve" at bounding box center [872, 42] width 60 height 26
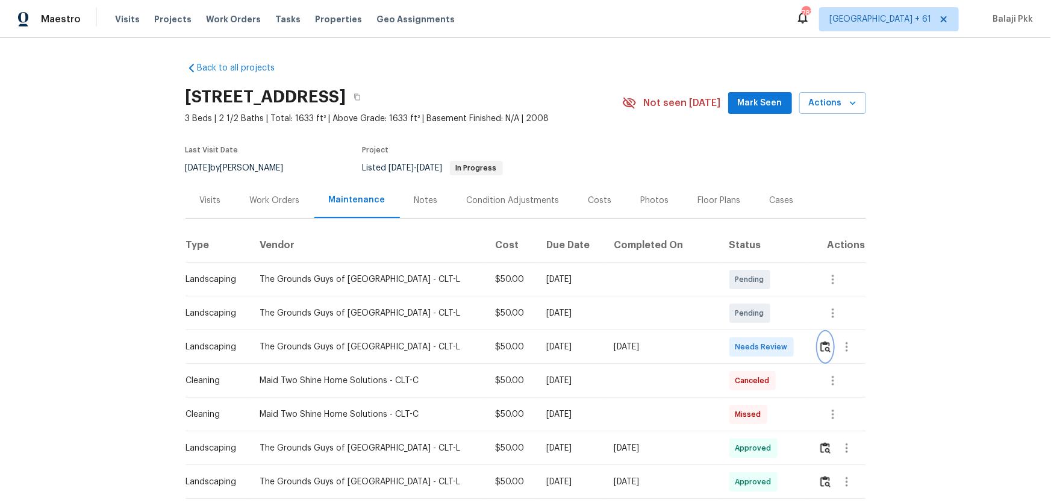
click at [748, 332] on img "button" at bounding box center [825, 346] width 10 height 11
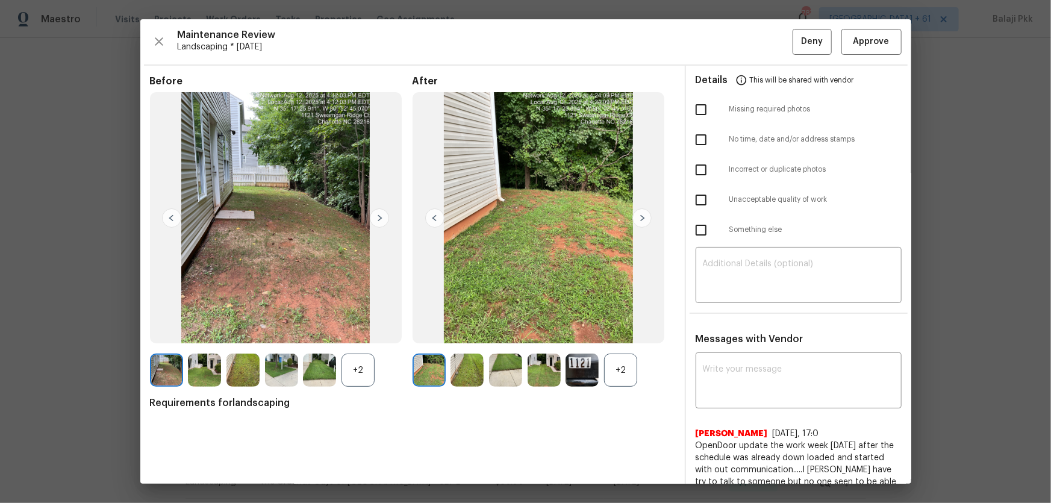
drag, startPoint x: 620, startPoint y: 363, endPoint x: 487, endPoint y: 339, distance: 135.3
click at [619, 332] on div "+2" at bounding box center [620, 370] width 33 height 33
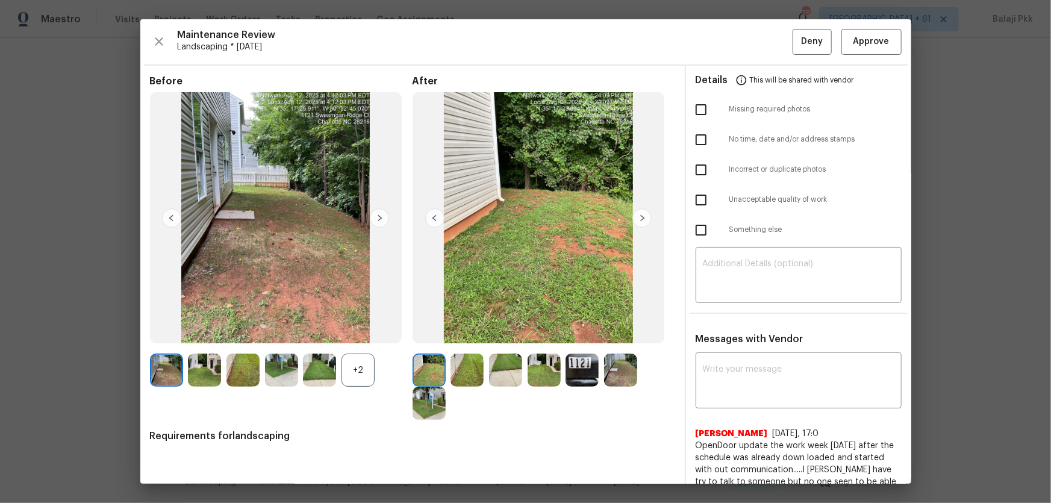
click at [368, 332] on div "+2" at bounding box center [358, 370] width 33 height 33
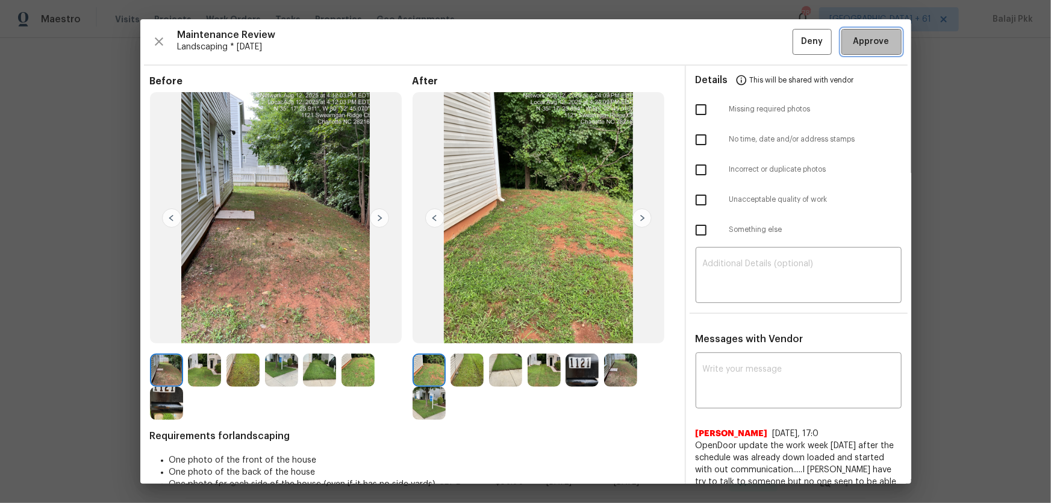
drag, startPoint x: 842, startPoint y: 40, endPoint x: 747, endPoint y: 7, distance: 100.6
click at [748, 42] on span "Approve" at bounding box center [871, 41] width 41 height 15
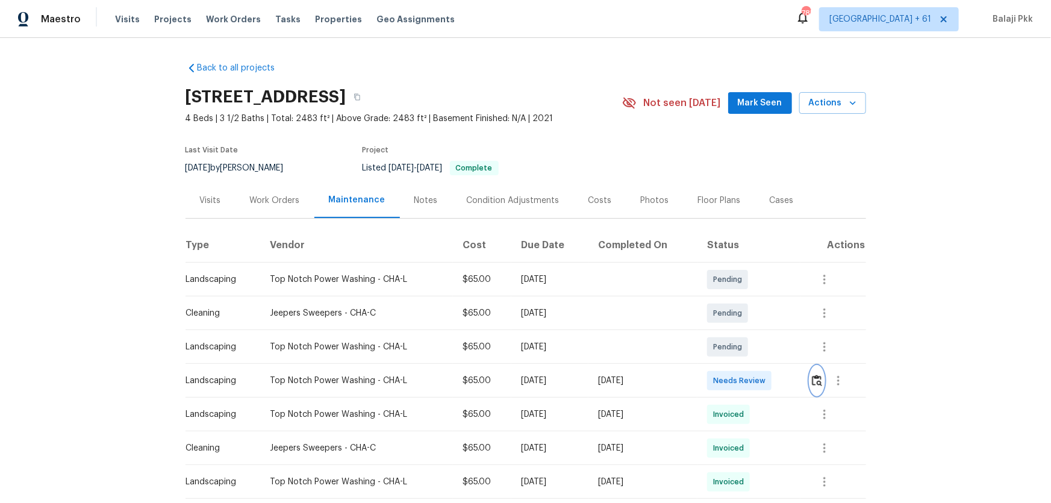
click at [816, 365] on img "button" at bounding box center [817, 380] width 10 height 11
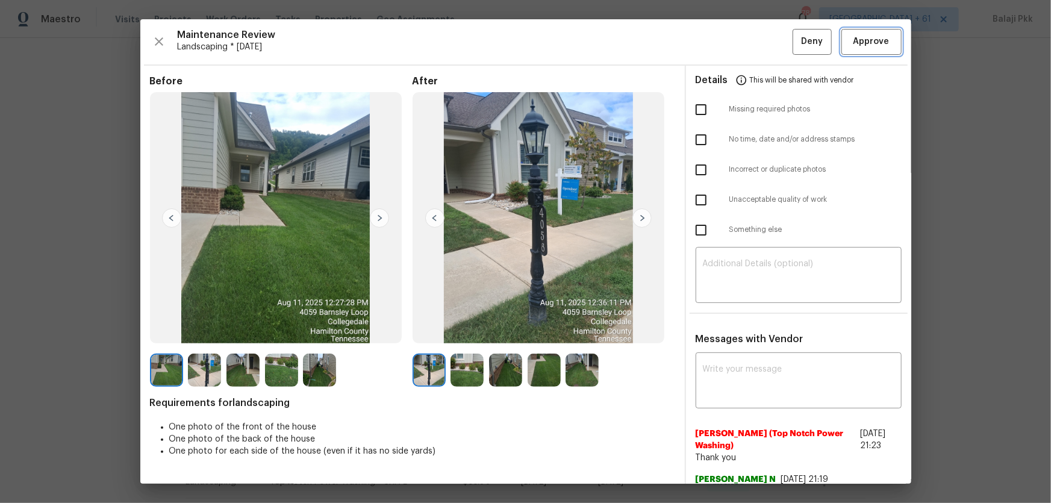
click at [822, 47] on span "Approve" at bounding box center [872, 41] width 36 height 15
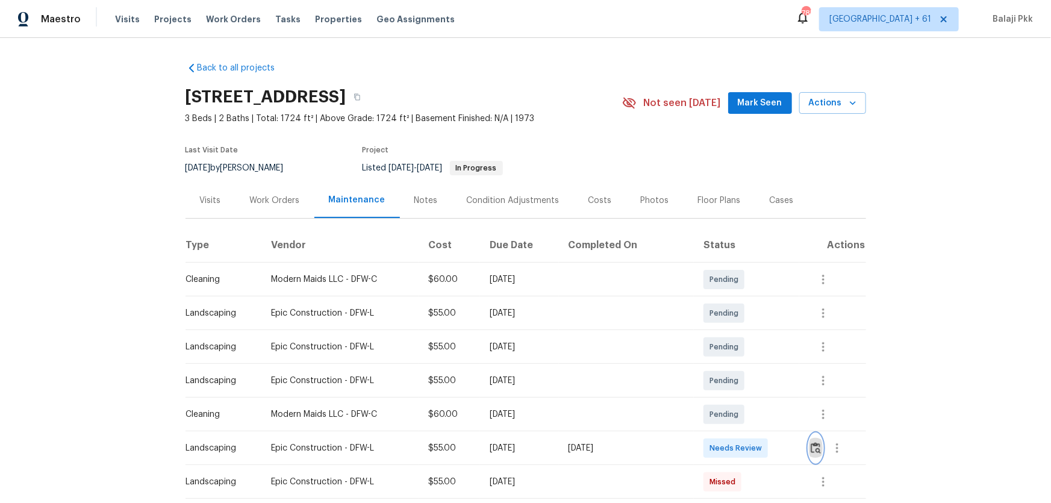
click at [815, 365] on img "button" at bounding box center [816, 447] width 10 height 11
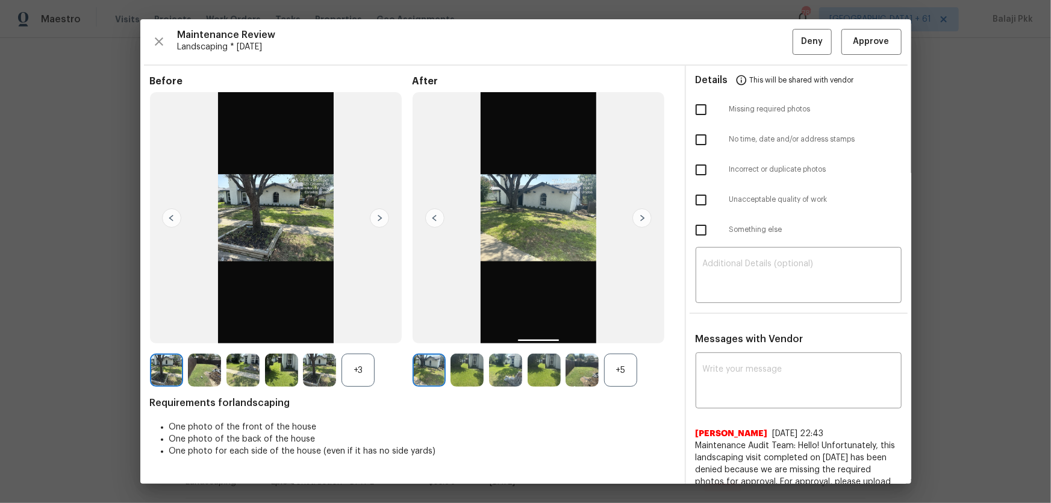
click at [620, 365] on div "+5" at bounding box center [620, 370] width 33 height 33
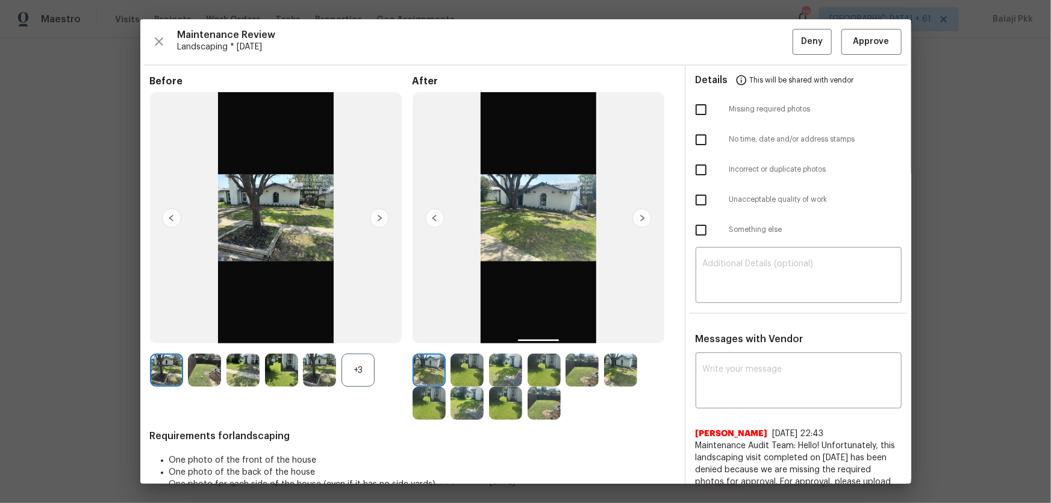
click at [367, 365] on div "+3" at bounding box center [358, 370] width 33 height 33
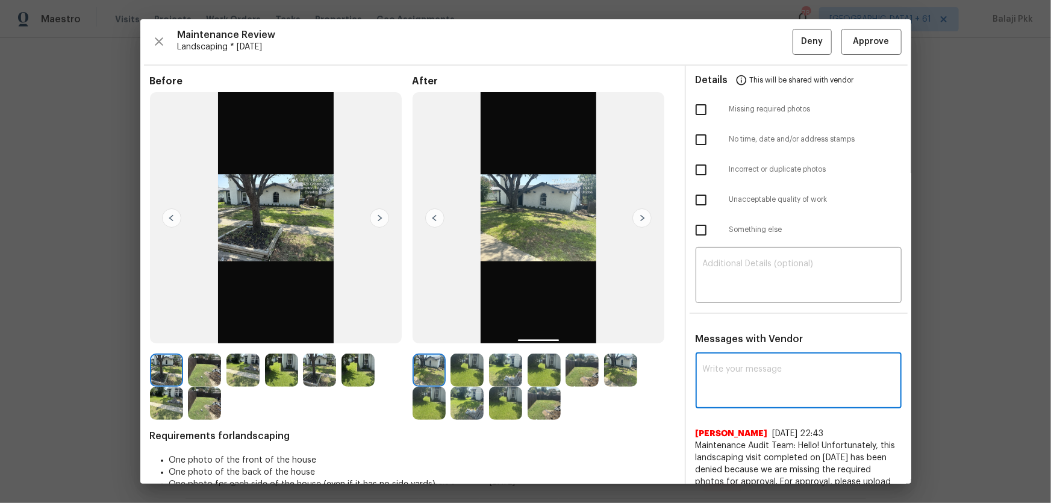
click at [757, 365] on textarea at bounding box center [799, 382] width 192 height 34
paste textarea "Maintenance Audit Team: Hello! After further review the visit ([DATE]) has been…"
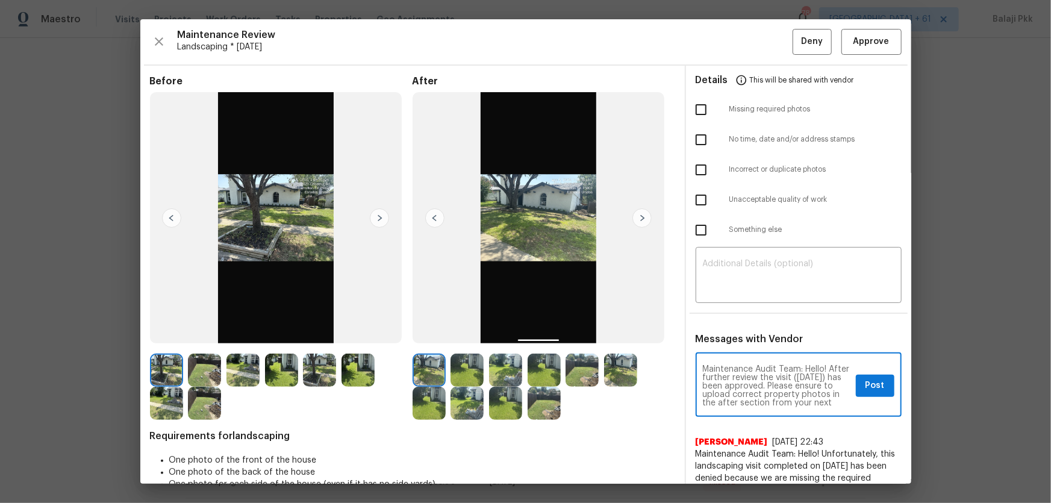
scroll to position [8, 0]
drag, startPoint x: 722, startPoint y: 377, endPoint x: 699, endPoint y: 377, distance: 23.5
click at [703, 365] on textarea "Maintenance Audit Team: Hello! After further review the visit ([DATE]) has been…" at bounding box center [777, 386] width 148 height 42
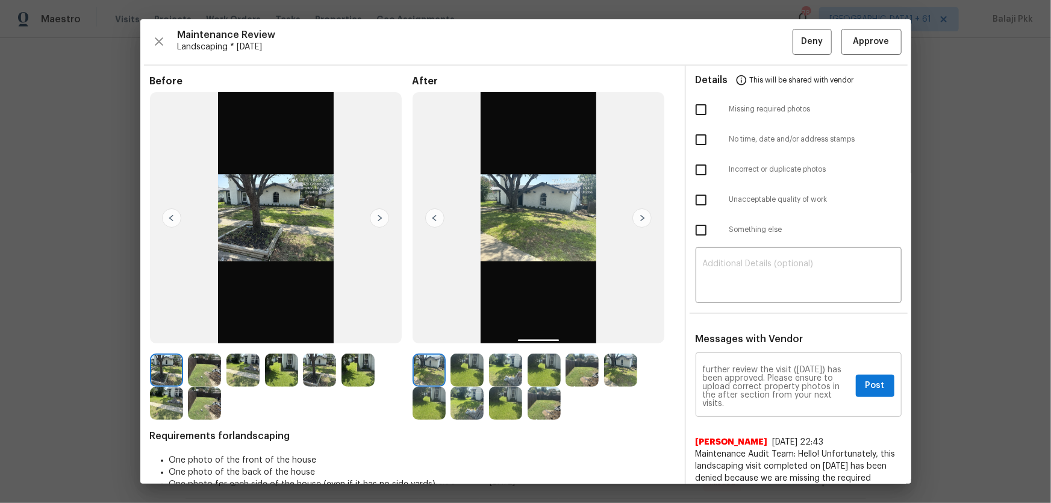
click at [816, 365] on textarea "Maintenance Audit Team: Hello! After further review the visit ([DATE]) has been…" at bounding box center [777, 386] width 148 height 42
paste textarea "date) has been approved. Please ensure to upload before and after photos correc…"
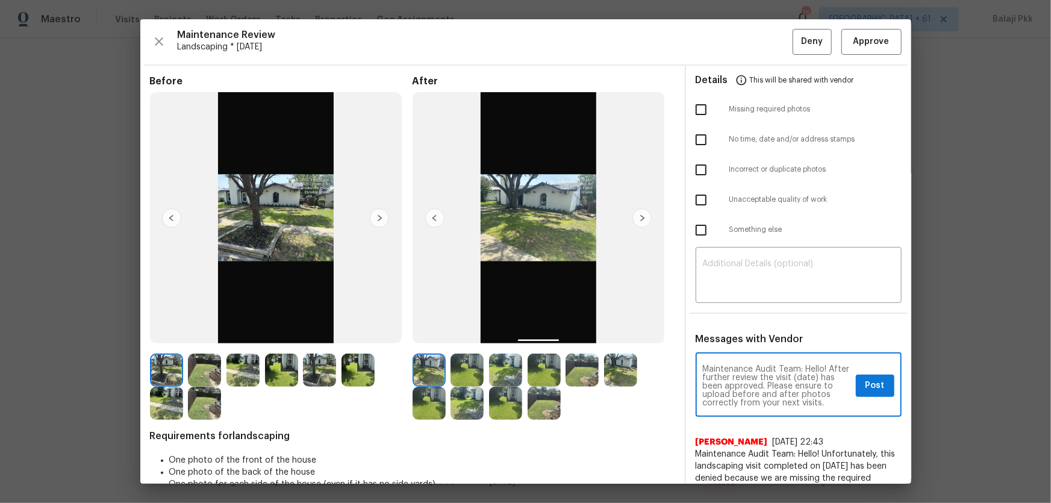
scroll to position [0, 0]
drag, startPoint x: 809, startPoint y: 376, endPoint x: 831, endPoint y: 378, distance: 22.4
click at [822, 365] on textarea "Maintenance Audit Team: Hello! After further review the visit (date) has been a…" at bounding box center [777, 386] width 148 height 42
type textarea "Maintenance Audit Team: Hello! After further review the visit 08/12/2025 has be…"
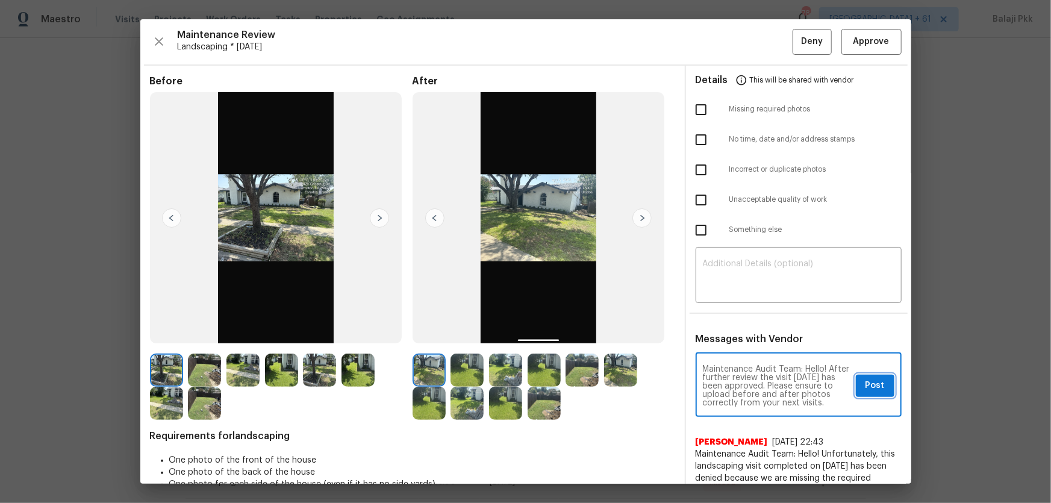
click at [822, 365] on span "Post" at bounding box center [875, 385] width 19 height 15
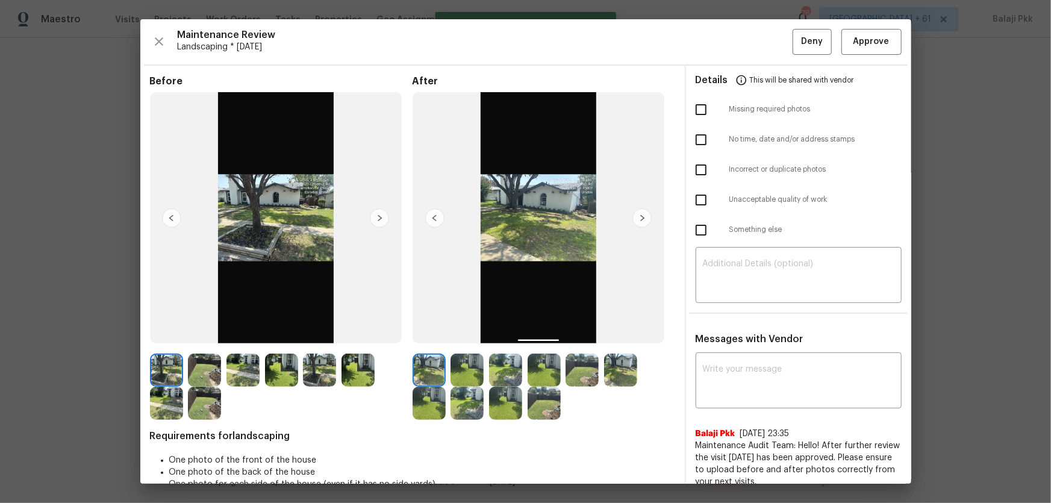
scroll to position [0, 0]
click at [822, 40] on span "Approve" at bounding box center [872, 41] width 36 height 15
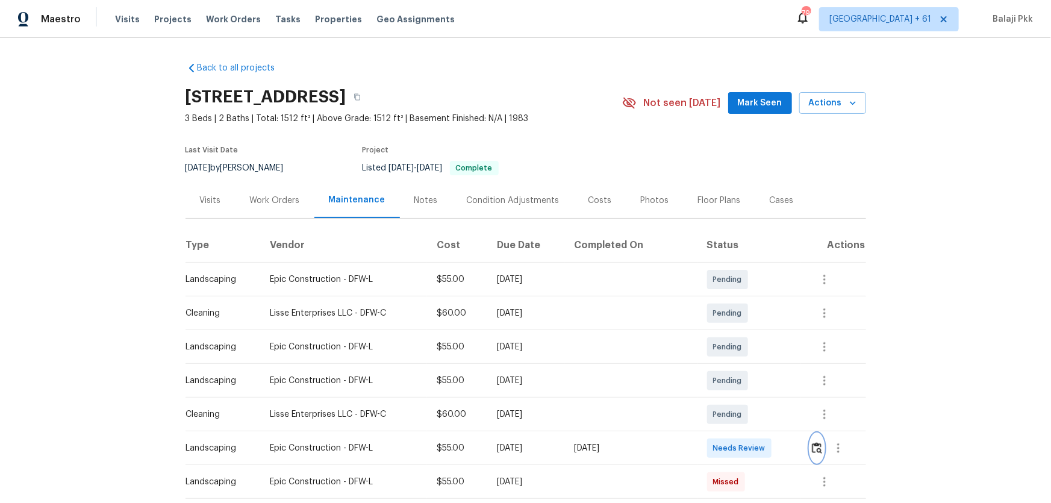
click at [748, 332] on button "button" at bounding box center [817, 448] width 14 height 29
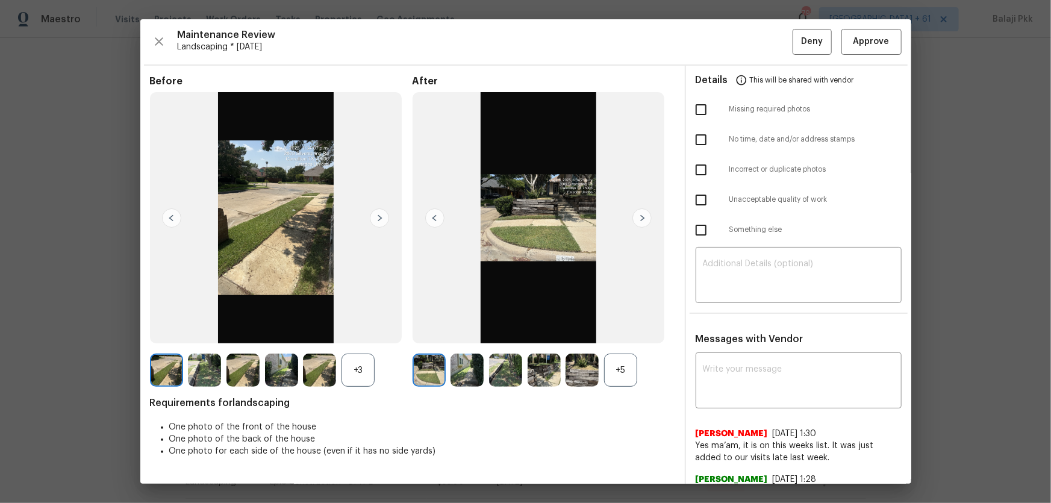
click at [620, 332] on div "Before +3 After +5 Requirements for landscaping One photo of the front of the h…" at bounding box center [412, 303] width 525 height 456
click at [614, 332] on div "+5" at bounding box center [620, 370] width 33 height 33
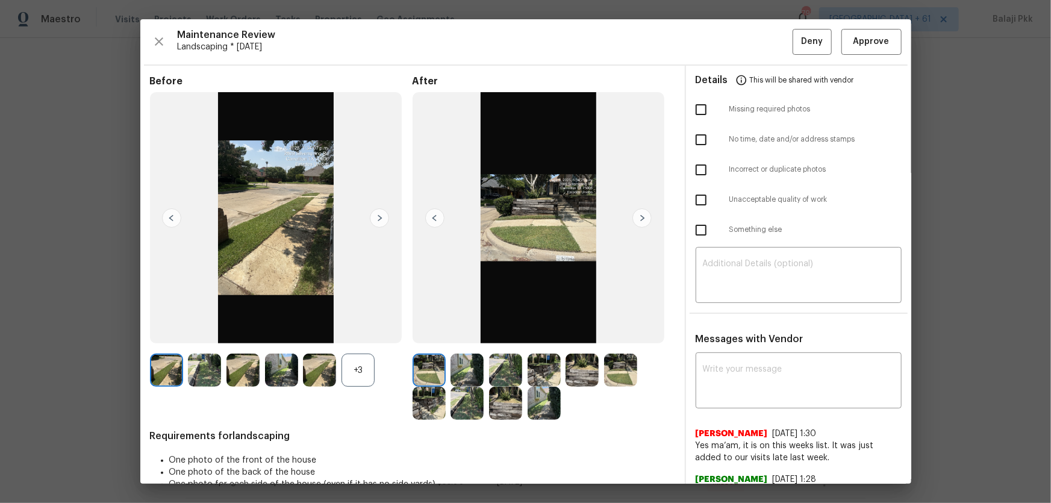
drag, startPoint x: 364, startPoint y: 361, endPoint x: 202, endPoint y: 4, distance: 392.8
click at [364, 332] on div "+3" at bounding box center [358, 370] width 33 height 33
drag, startPoint x: 868, startPoint y: 38, endPoint x: 725, endPoint y: 7, distance: 146.8
click at [748, 38] on span "Approve" at bounding box center [872, 41] width 36 height 15
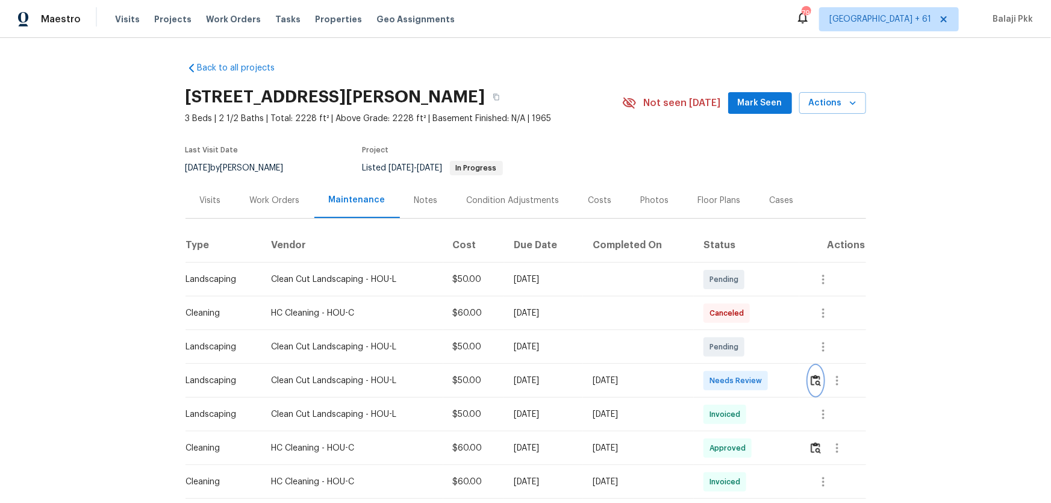
click at [748, 332] on img "button" at bounding box center [816, 380] width 10 height 11
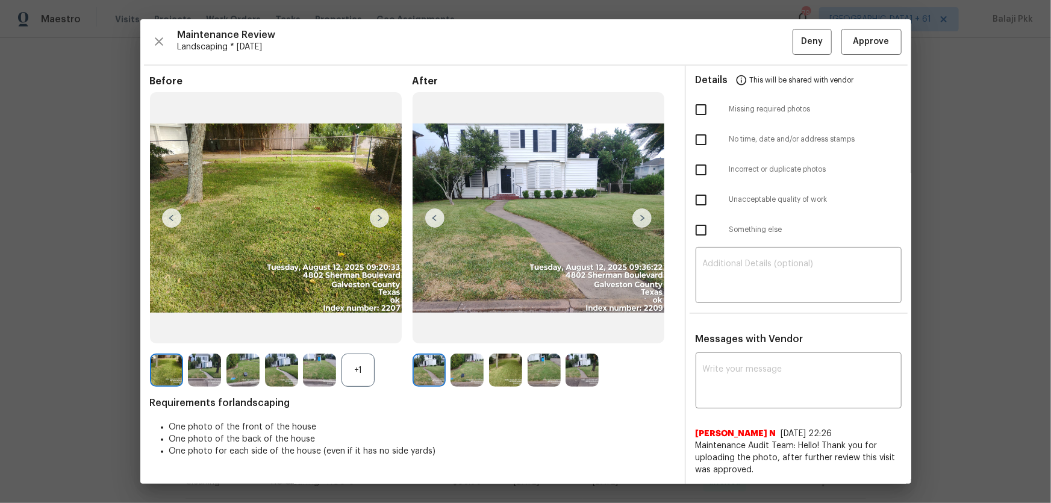
click at [361, 332] on div "+1" at bounding box center [358, 370] width 33 height 33
click at [748, 36] on span "Approve" at bounding box center [872, 41] width 36 height 15
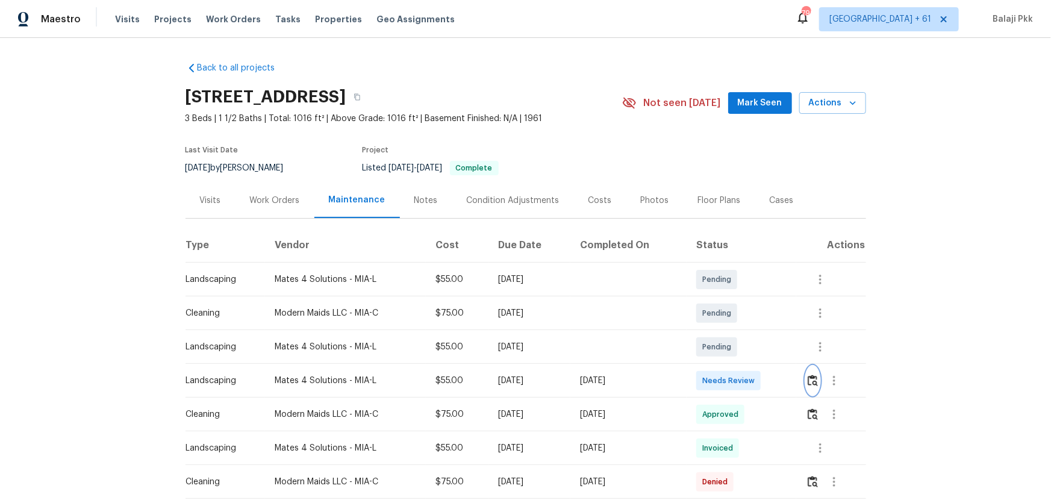
click at [815, 365] on img "button" at bounding box center [813, 380] width 10 height 11
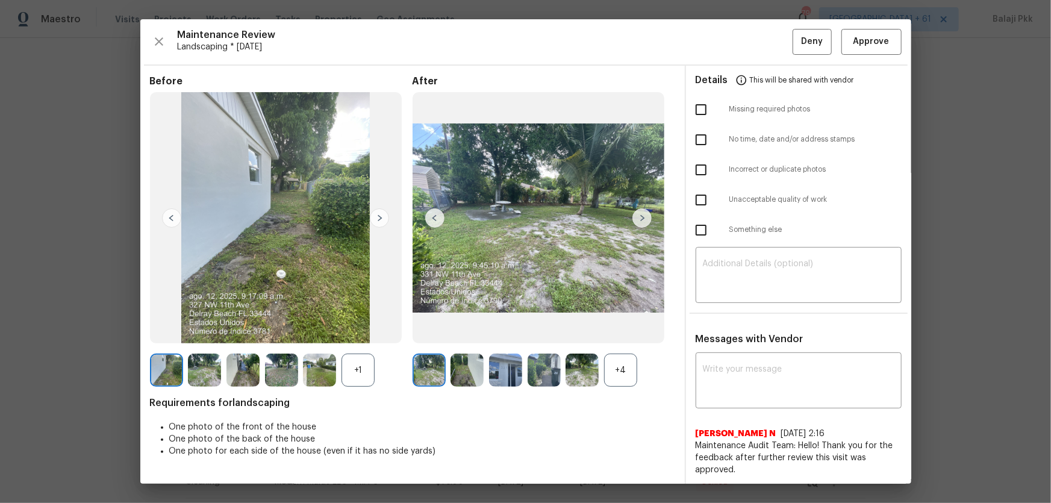
click at [619, 365] on div "+4" at bounding box center [620, 370] width 33 height 33
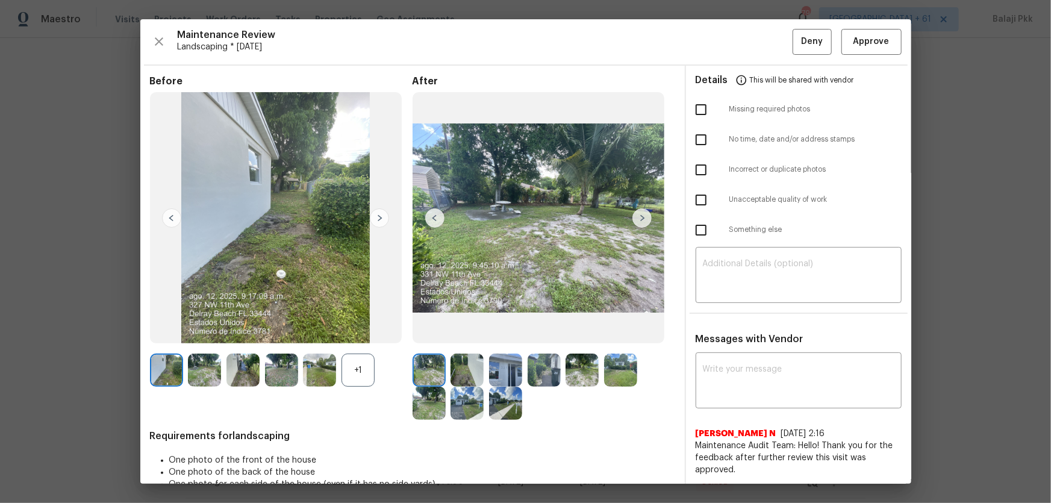
click at [374, 365] on div "+1" at bounding box center [358, 370] width 33 height 33
click at [822, 40] on span "Approve" at bounding box center [872, 41] width 36 height 15
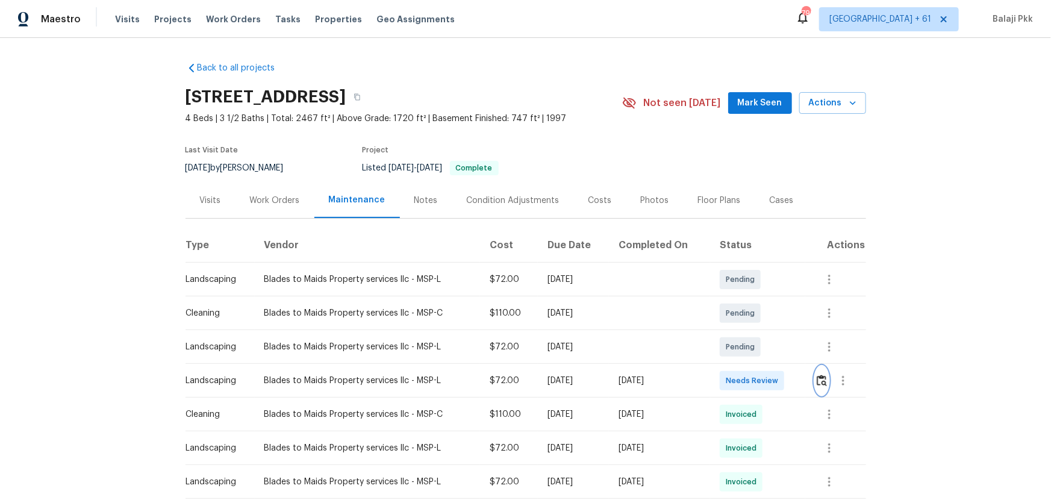
click at [817, 365] on img "button" at bounding box center [822, 380] width 10 height 11
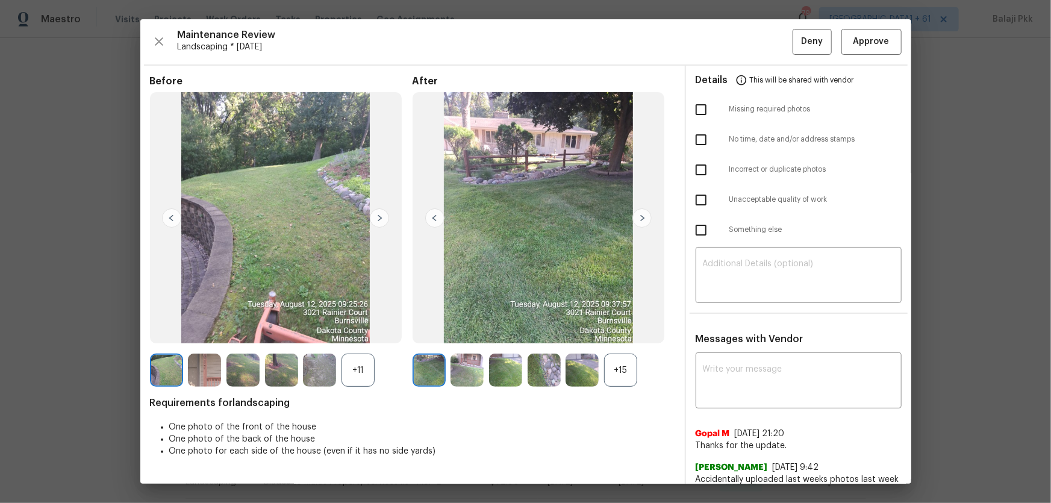
click at [613, 365] on div "+15" at bounding box center [620, 370] width 33 height 33
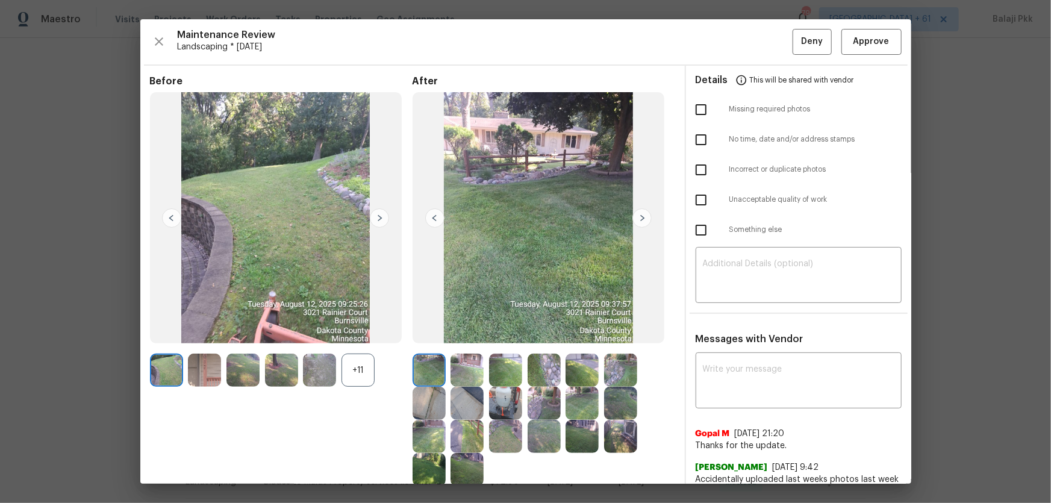
click at [349, 365] on div "+11" at bounding box center [358, 370] width 33 height 33
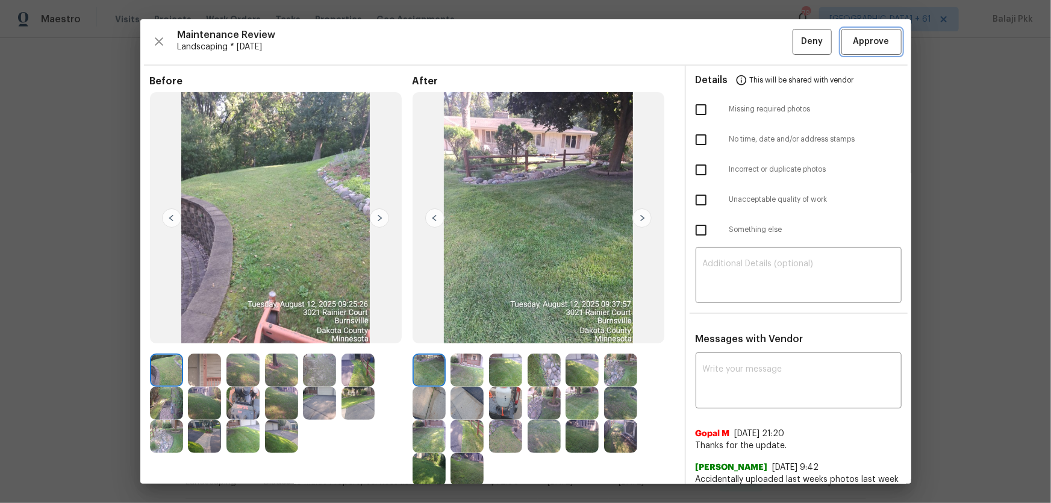
click at [822, 37] on span "Approve" at bounding box center [872, 41] width 36 height 15
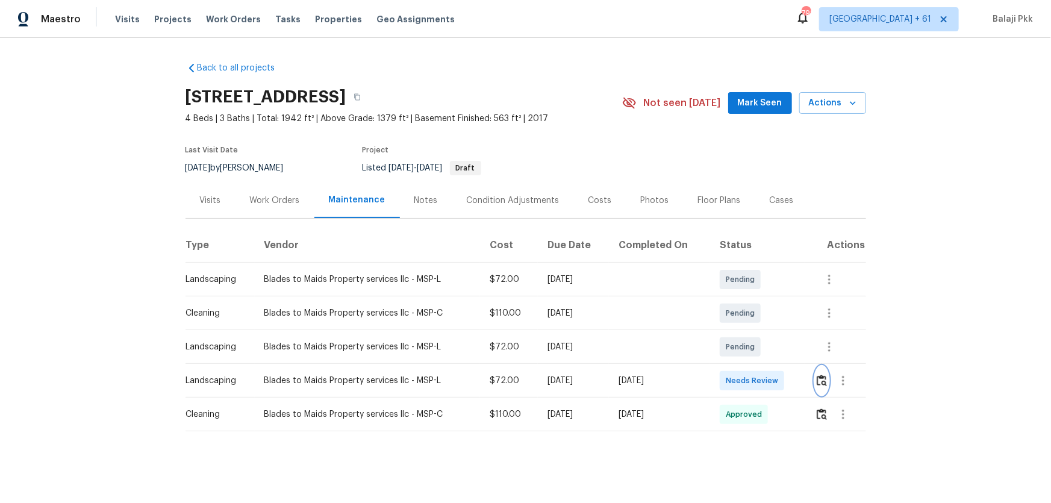
click at [748, 332] on img "button" at bounding box center [822, 380] width 10 height 11
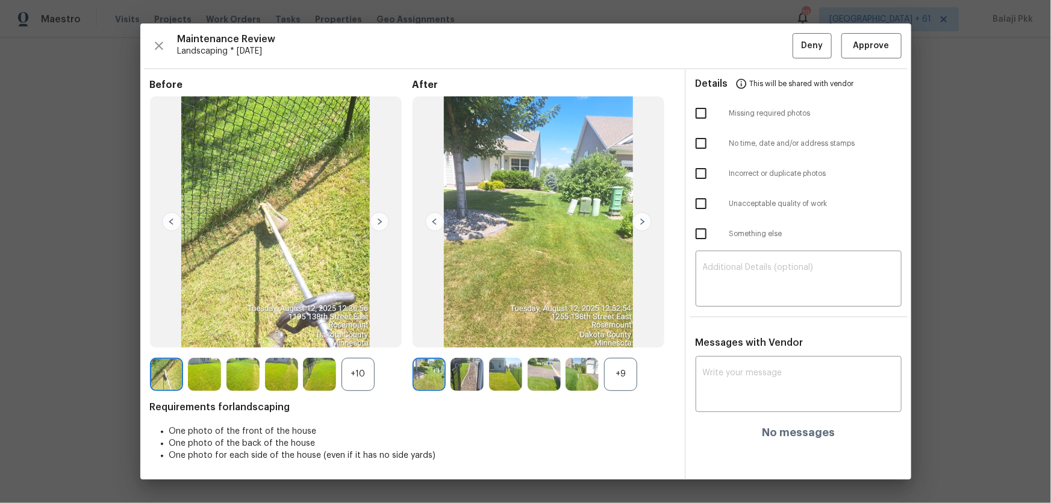
click at [616, 332] on div "+9" at bounding box center [620, 374] width 33 height 33
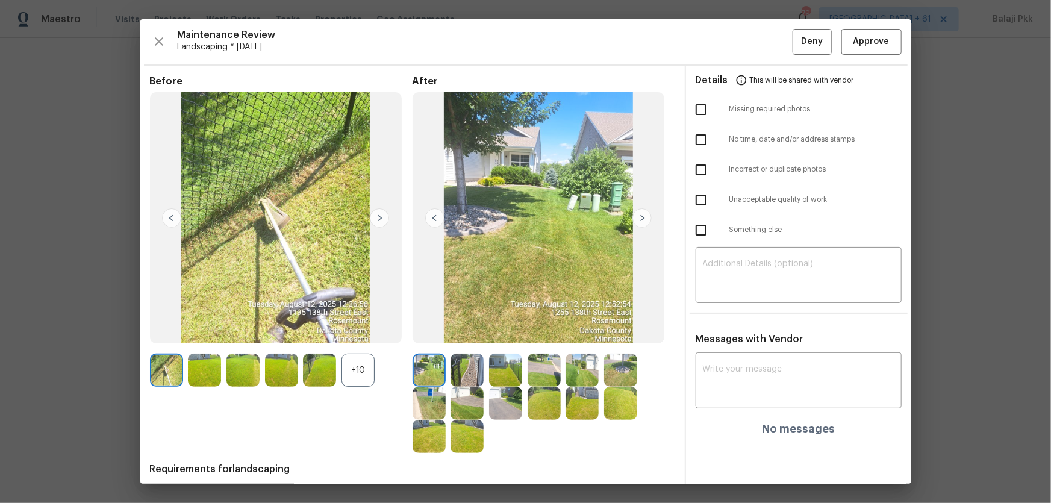
click at [348, 332] on div "+10" at bounding box center [358, 370] width 33 height 33
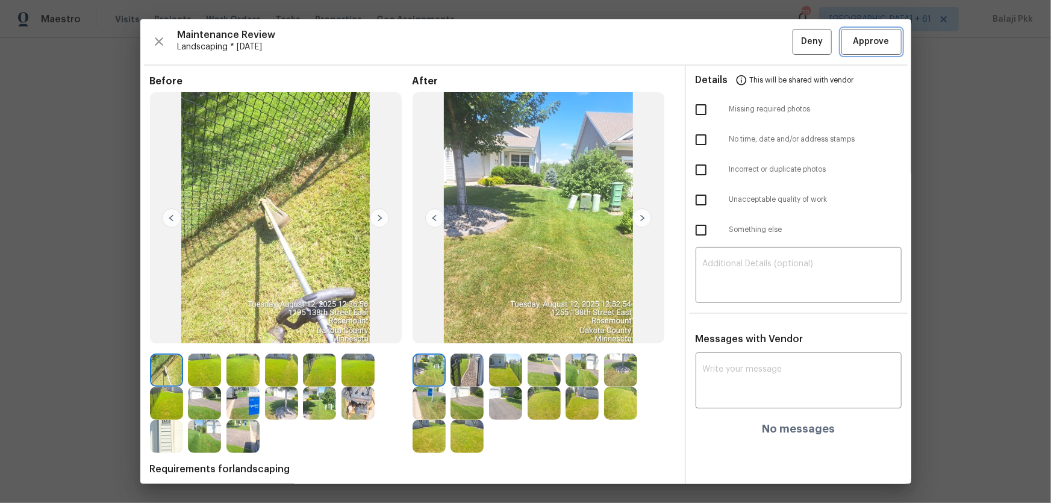
click at [748, 43] on span "Approve" at bounding box center [872, 41] width 36 height 15
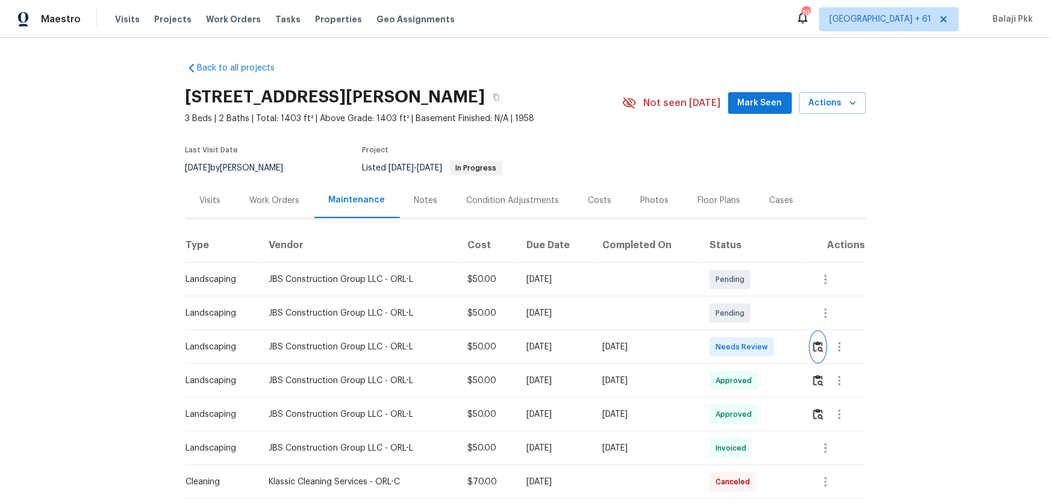
click at [748, 332] on img "button" at bounding box center [818, 346] width 10 height 11
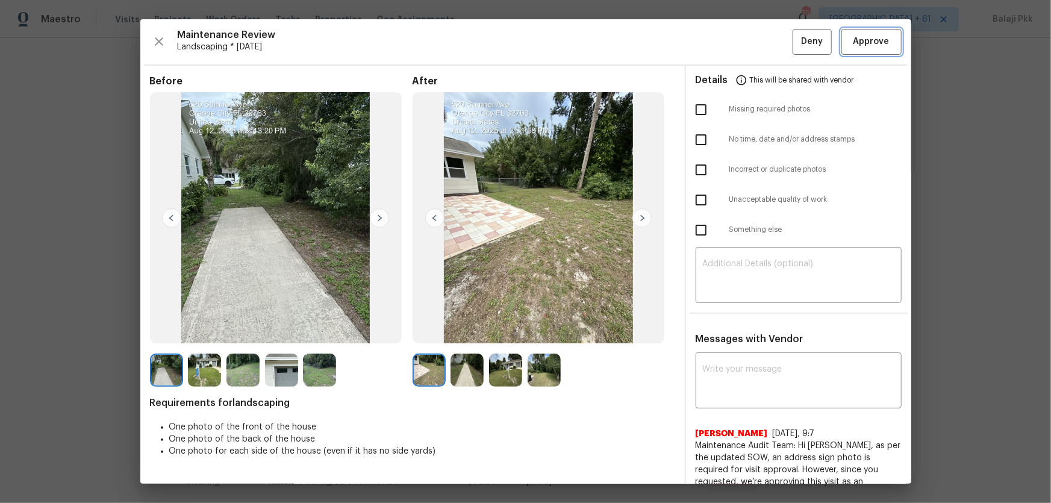
drag, startPoint x: 857, startPoint y: 35, endPoint x: 798, endPoint y: 22, distance: 61.0
click at [748, 35] on span "Approve" at bounding box center [872, 41] width 36 height 15
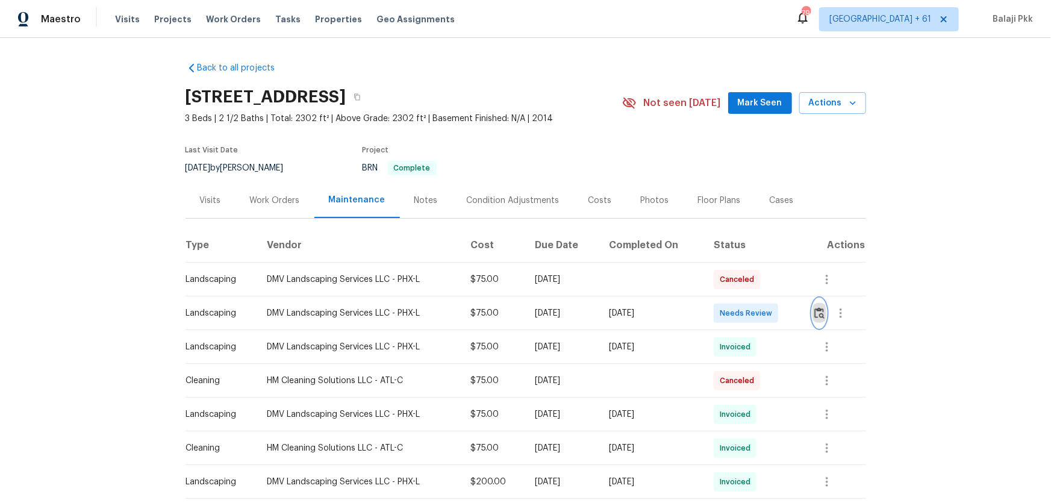
click at [816, 307] on button "button" at bounding box center [820, 313] width 14 height 29
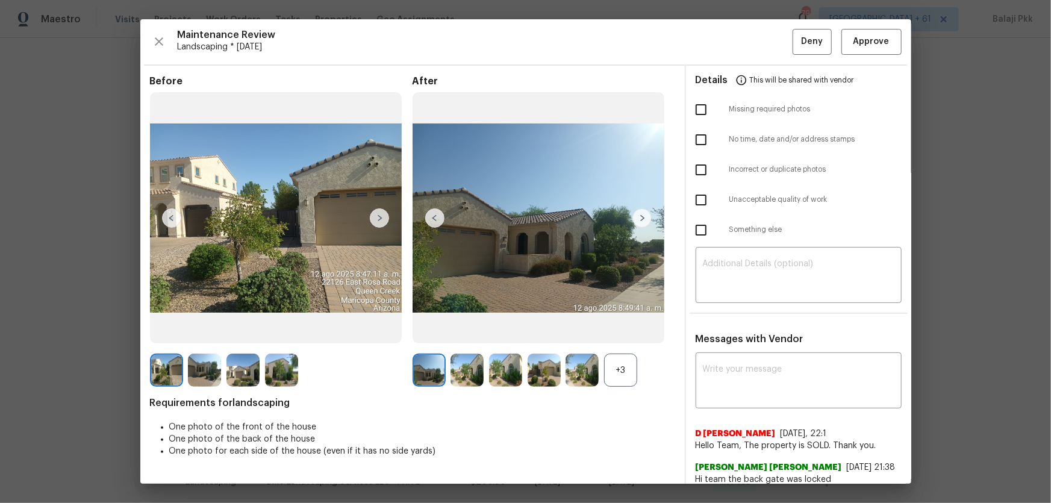
click at [624, 365] on div "+3" at bounding box center [620, 370] width 33 height 33
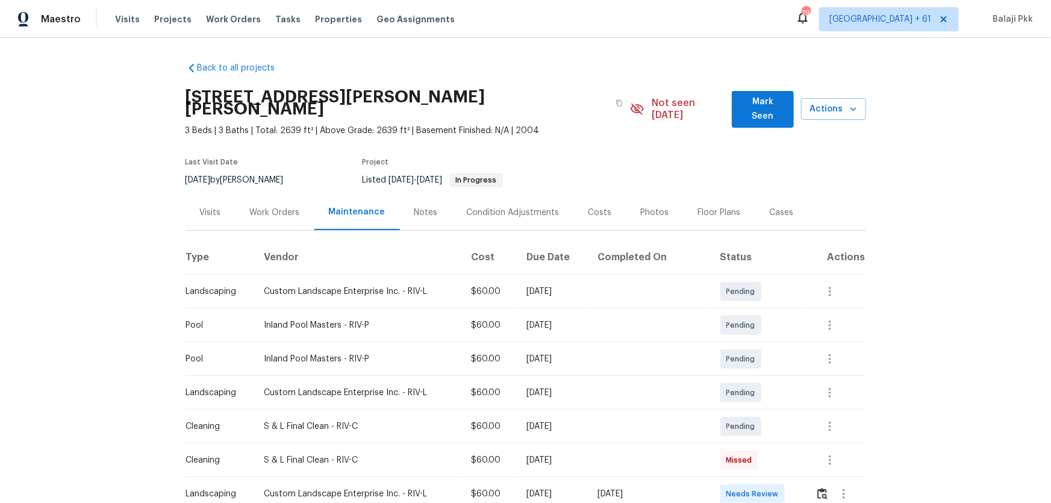
click at [748, 332] on td at bounding box center [836, 494] width 60 height 34
click at [748, 332] on img "button" at bounding box center [822, 493] width 10 height 11
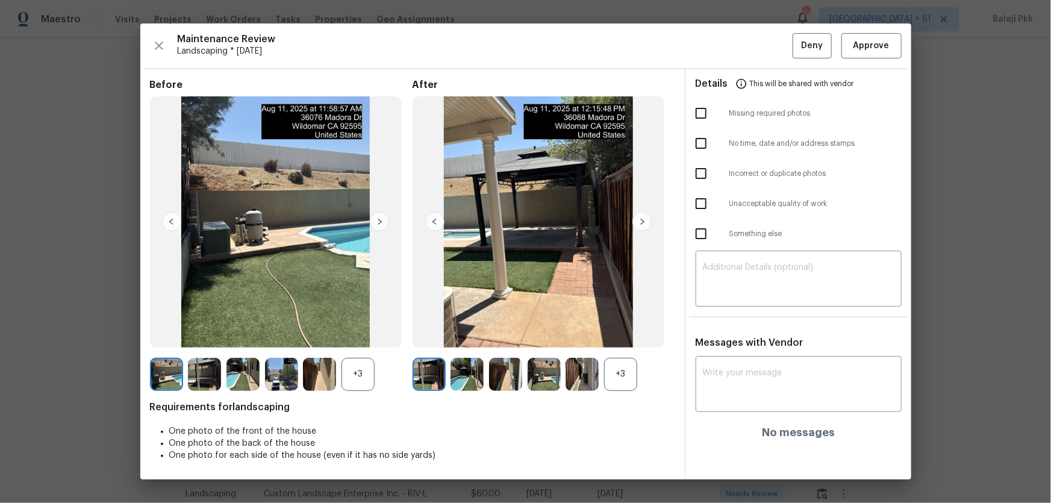
click at [630, 332] on div "+3" at bounding box center [620, 374] width 33 height 33
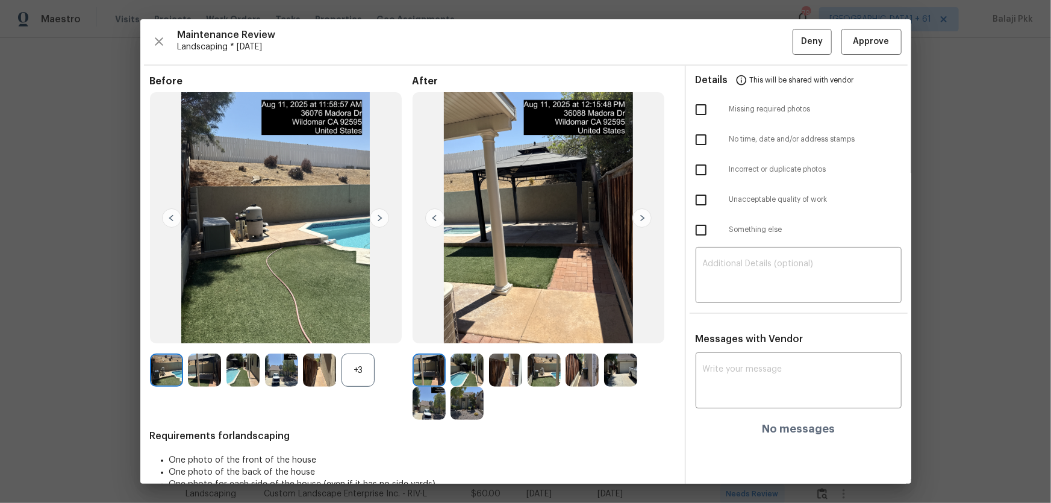
drag, startPoint x: 374, startPoint y: 377, endPoint x: 258, endPoint y: 181, distance: 228.2
click at [373, 332] on div "+3" at bounding box center [358, 370] width 33 height 33
click at [748, 34] on span "Approve" at bounding box center [872, 41] width 36 height 15
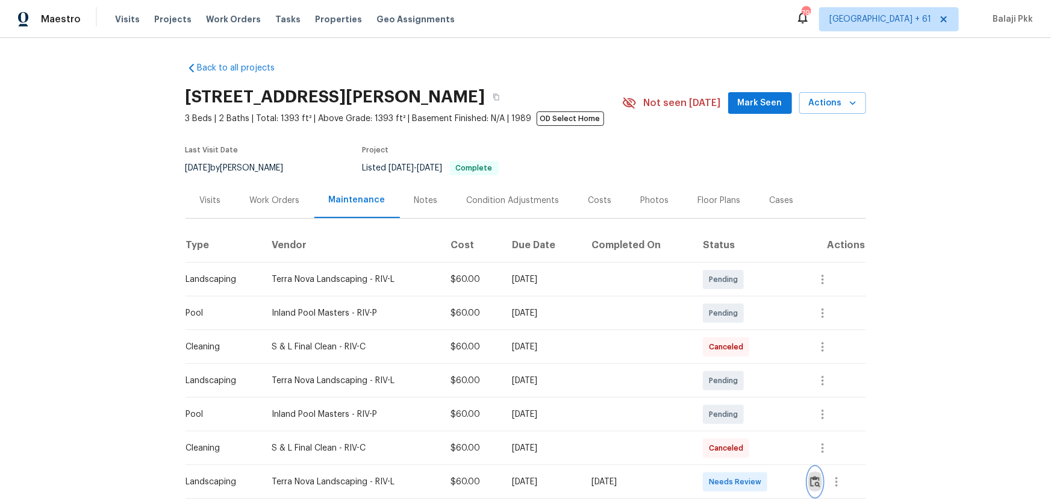
click at [814, 365] on img "button" at bounding box center [815, 481] width 10 height 11
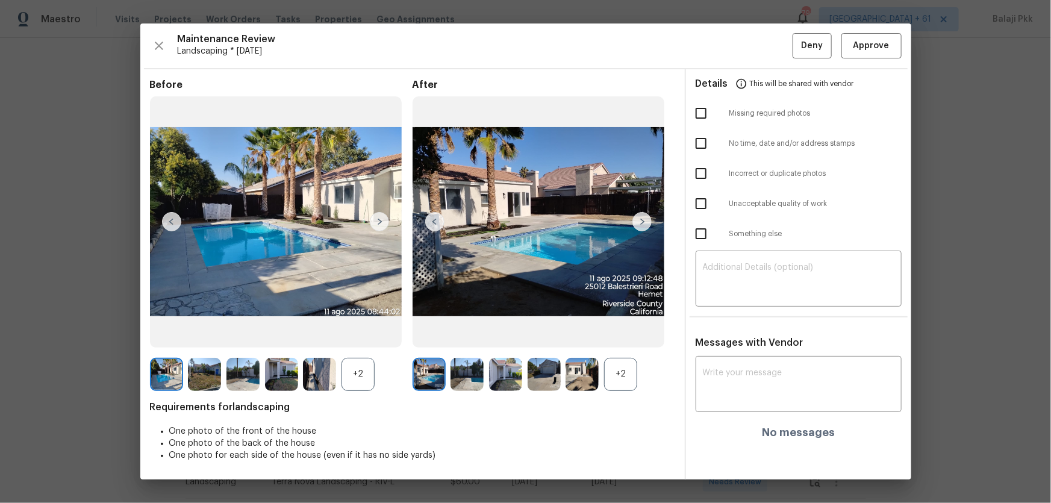
drag, startPoint x: 358, startPoint y: 377, endPoint x: 392, endPoint y: 367, distance: 34.5
click at [358, 365] on div "+2" at bounding box center [358, 374] width 33 height 33
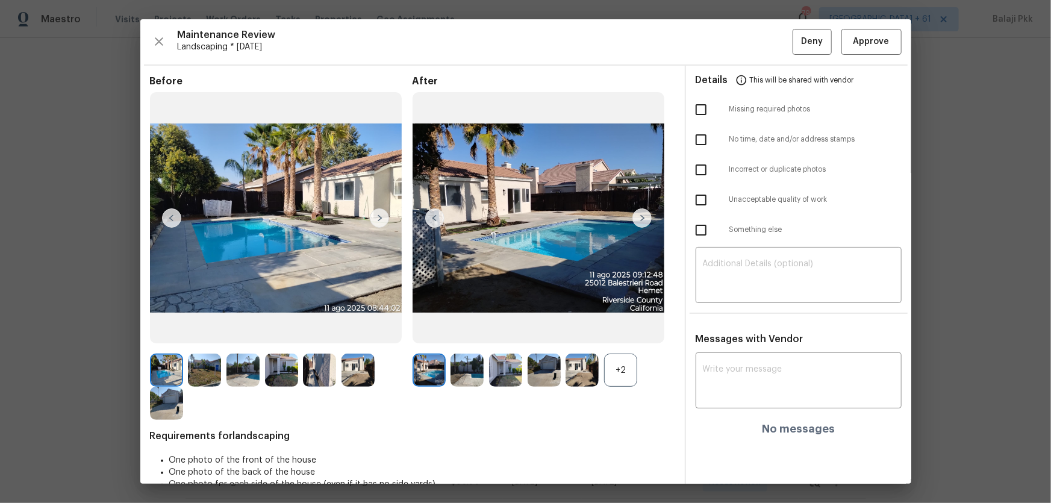
click at [600, 365] on div at bounding box center [585, 370] width 39 height 33
click at [620, 365] on div "+2" at bounding box center [620, 370] width 33 height 33
click at [444, 365] on div at bounding box center [432, 370] width 39 height 33
click at [439, 365] on img at bounding box center [429, 370] width 33 height 33
click at [433, 365] on img at bounding box center [429, 370] width 33 height 33
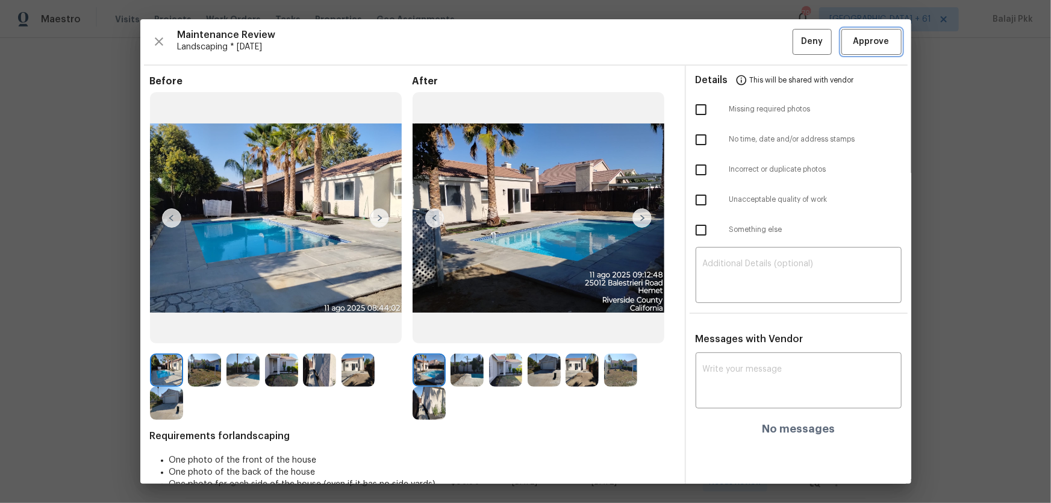
drag, startPoint x: 856, startPoint y: 42, endPoint x: 845, endPoint y: 30, distance: 16.2
click at [822, 44] on span "Approve" at bounding box center [872, 41] width 36 height 15
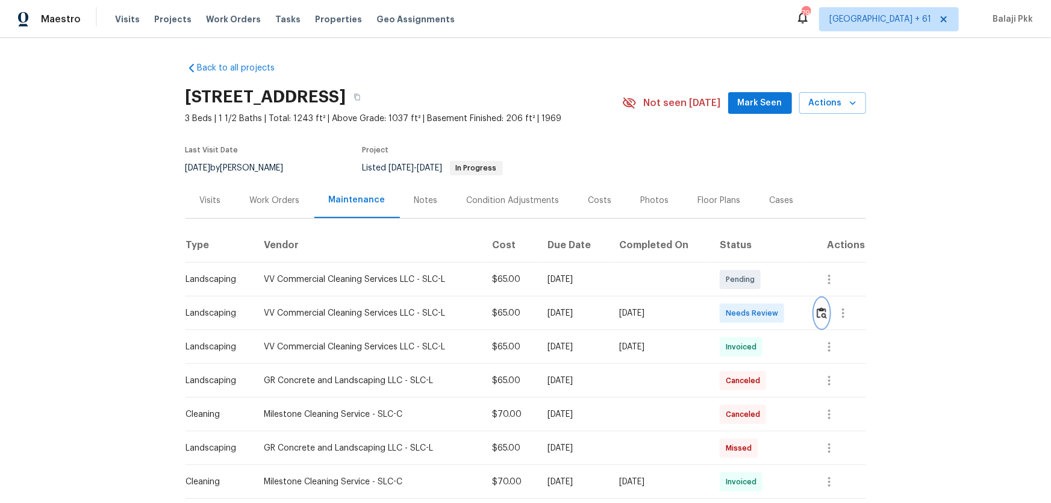
click at [748, 313] on img "button" at bounding box center [822, 312] width 10 height 11
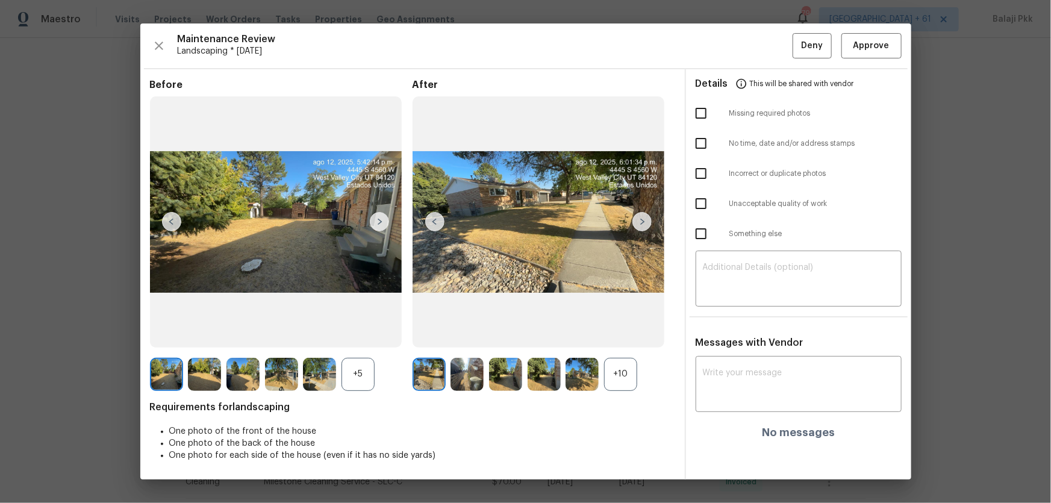
click at [616, 332] on div "+10" at bounding box center [620, 374] width 33 height 33
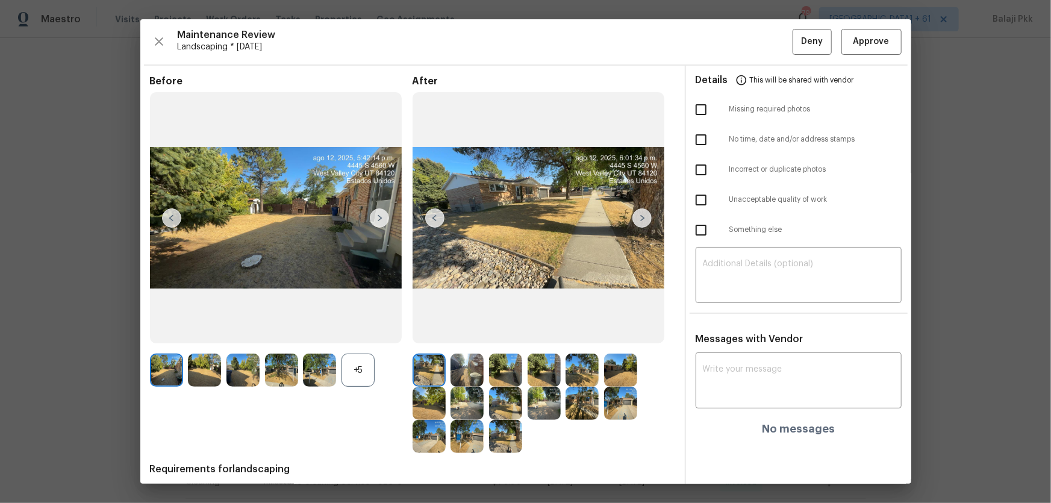
drag, startPoint x: 367, startPoint y: 377, endPoint x: 344, endPoint y: 299, distance: 81.2
click at [367, 332] on div "+5" at bounding box center [358, 370] width 33 height 33
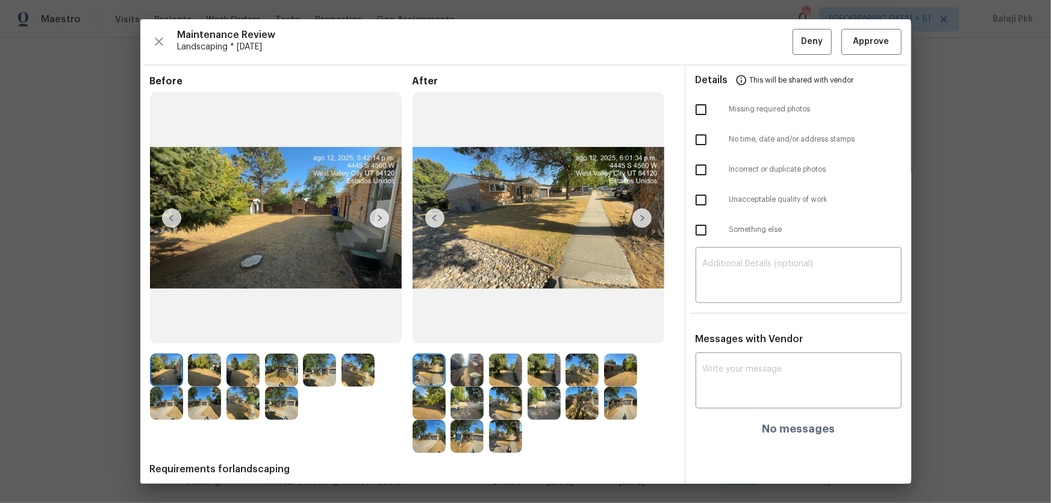
click at [748, 39] on div "Maintenance Review Landscaping * [DATE] Deny Approve" at bounding box center [526, 42] width 752 height 26
click at [748, 40] on button "Approve" at bounding box center [872, 42] width 60 height 26
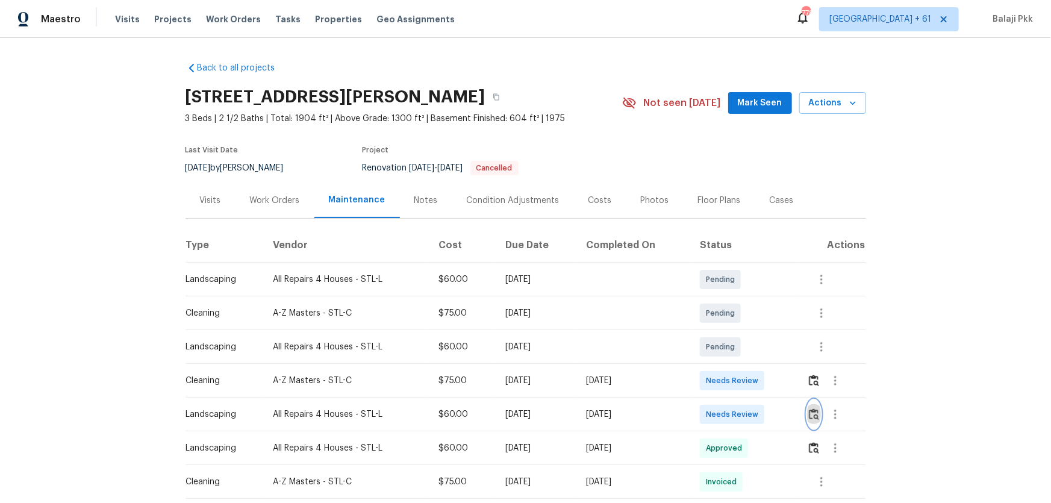
click at [810, 365] on img "button" at bounding box center [814, 413] width 10 height 11
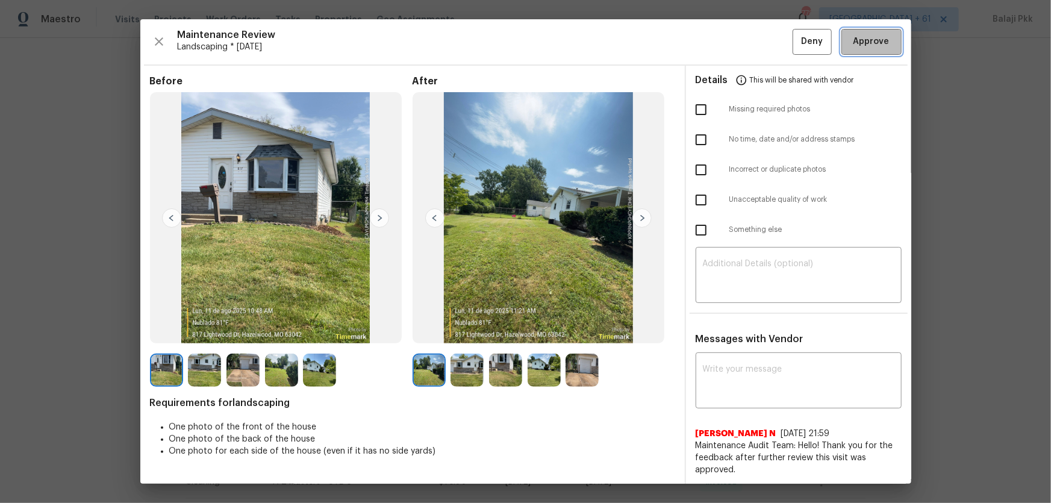
drag, startPoint x: 849, startPoint y: 42, endPoint x: 830, endPoint y: 34, distance: 20.8
click at [822, 42] on span "Approve" at bounding box center [872, 41] width 36 height 15
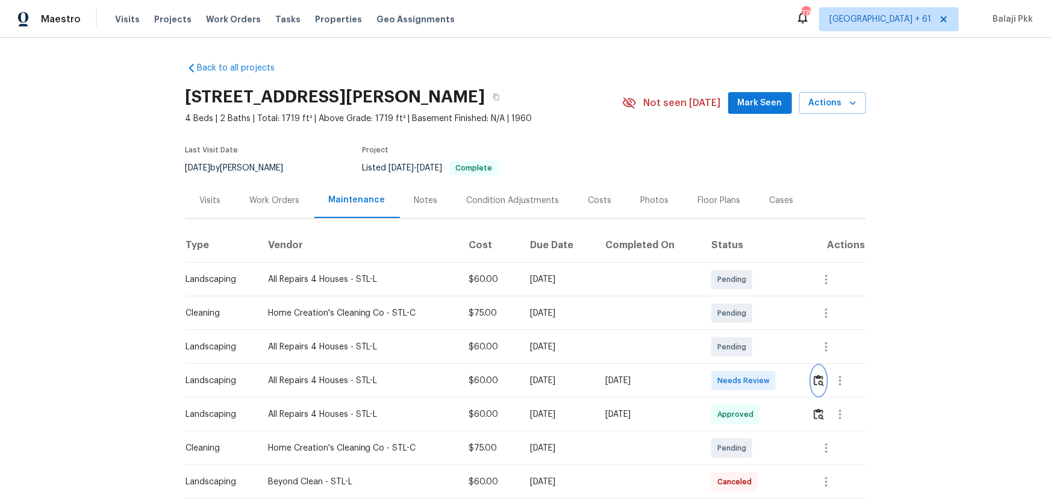
click at [748, 332] on button "button" at bounding box center [819, 380] width 14 height 29
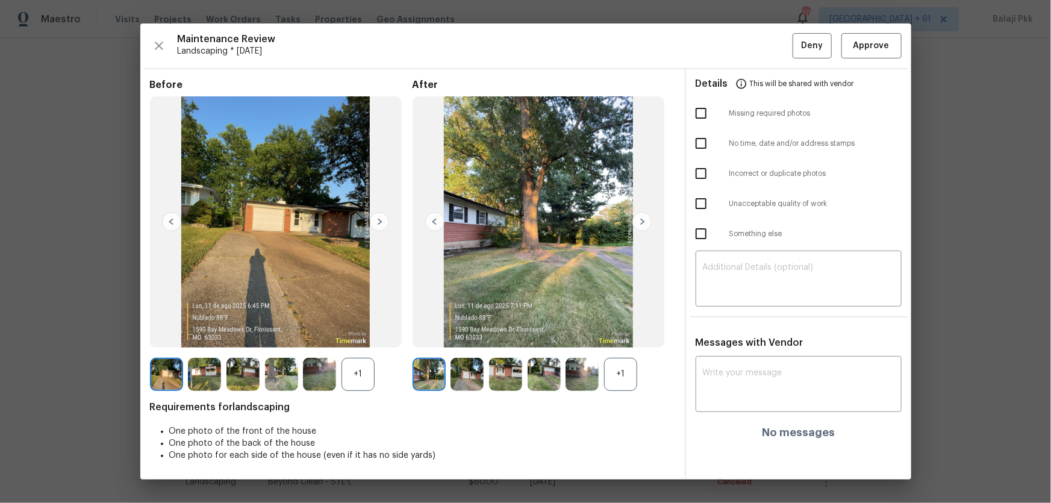
click at [615, 332] on div "+1" at bounding box center [620, 374] width 33 height 33
click at [361, 332] on div "+1" at bounding box center [358, 374] width 33 height 33
click at [748, 39] on span "Approve" at bounding box center [872, 46] width 36 height 15
